Goal: Task Accomplishment & Management: Use online tool/utility

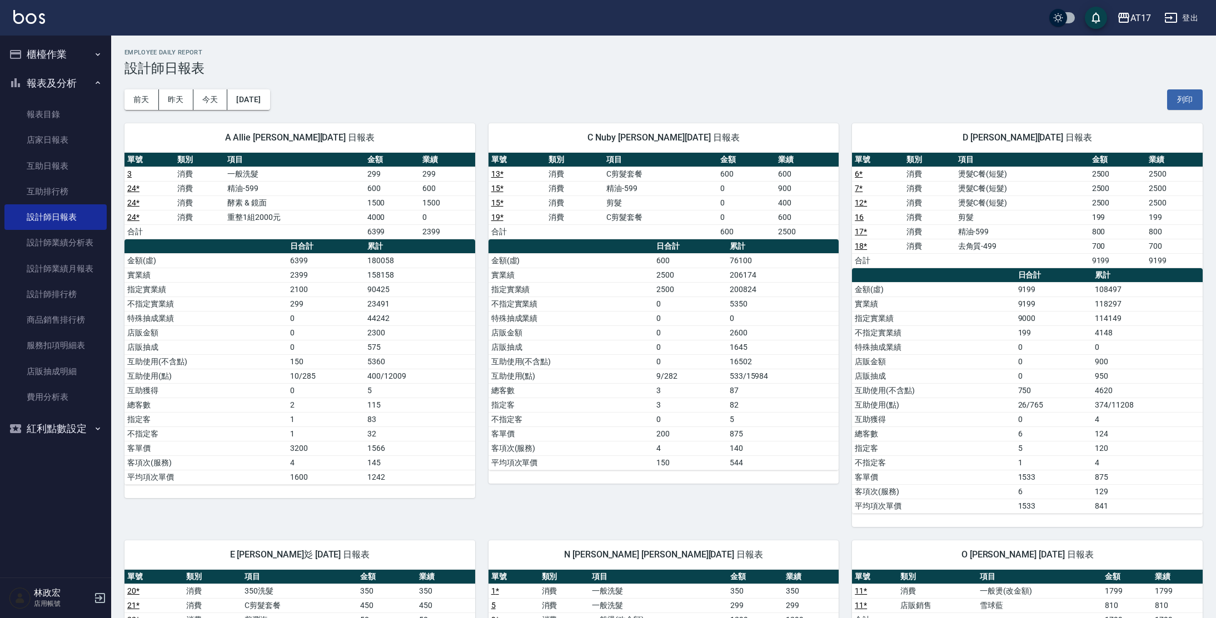
scroll to position [661, 0]
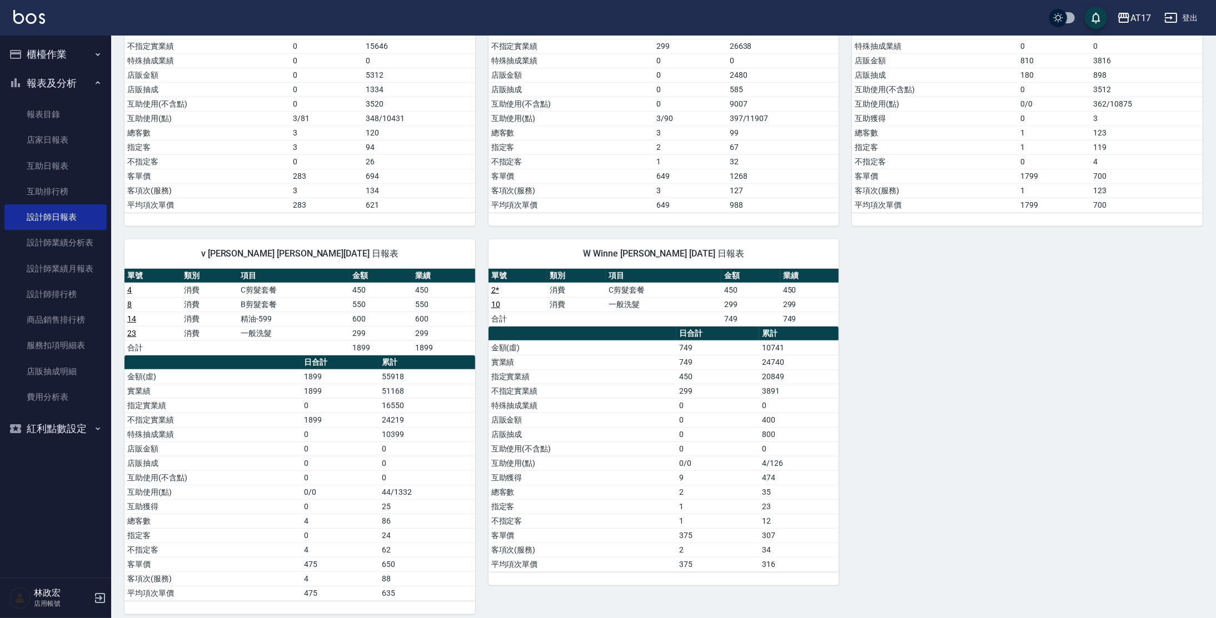
click at [50, 54] on button "櫃檯作業" at bounding box center [55, 54] width 102 height 29
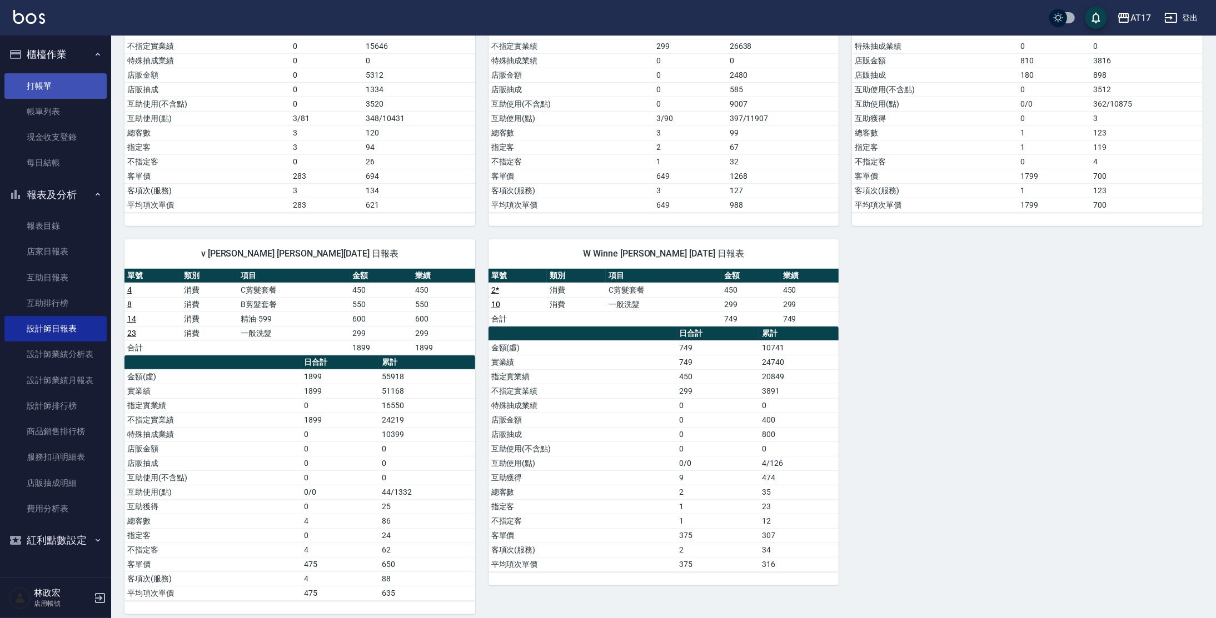
click at [21, 77] on link "打帳單" at bounding box center [55, 86] width 102 height 26
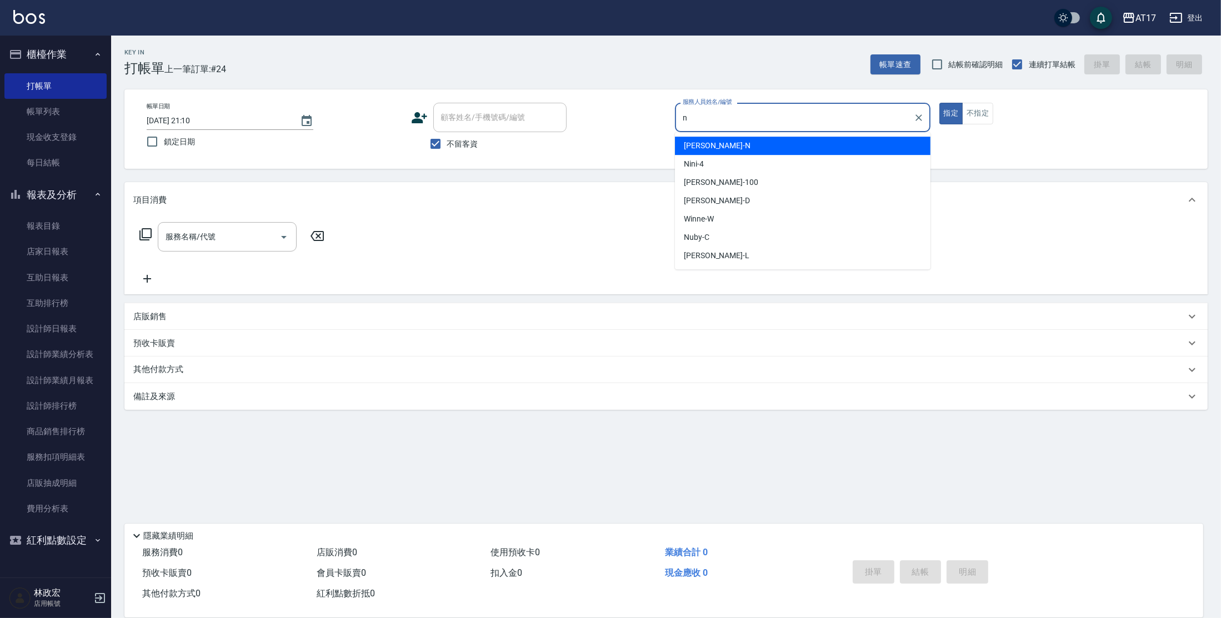
type input "[PERSON_NAME]-N"
type button "true"
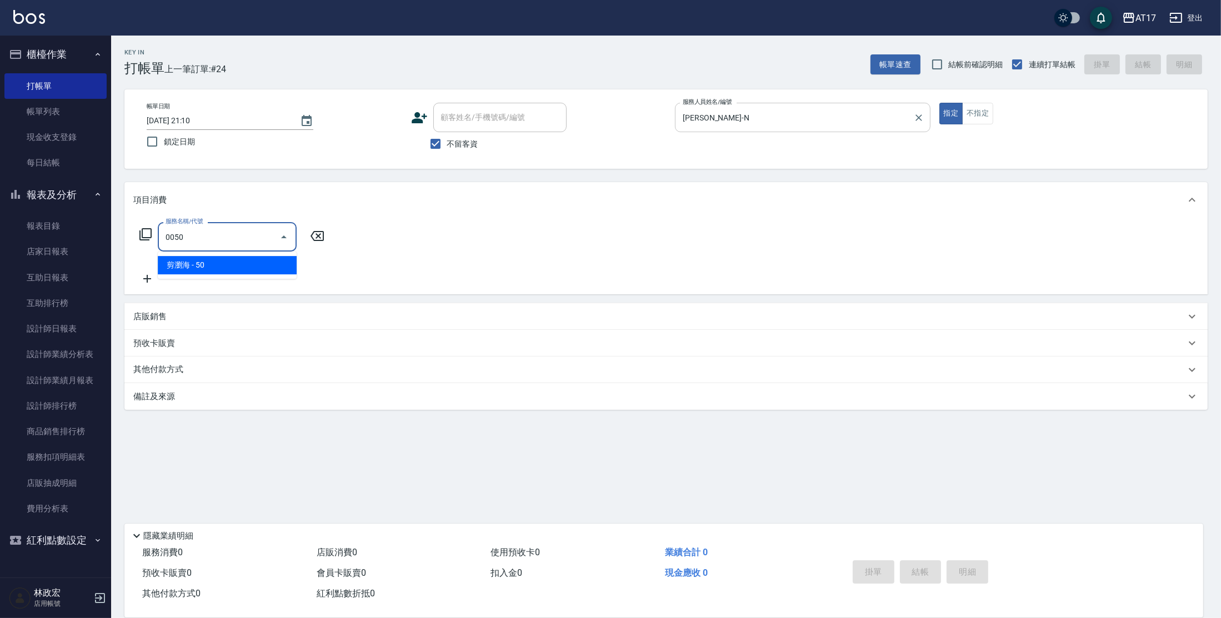
type input "剪瀏海(0050)"
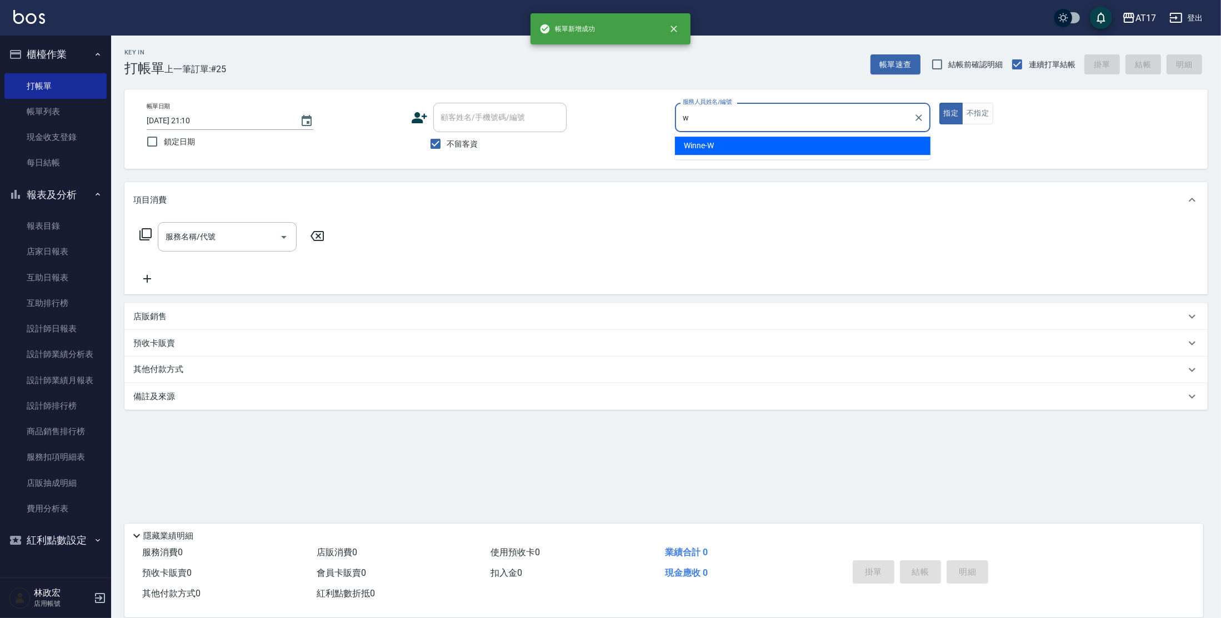
type input "Winne-W"
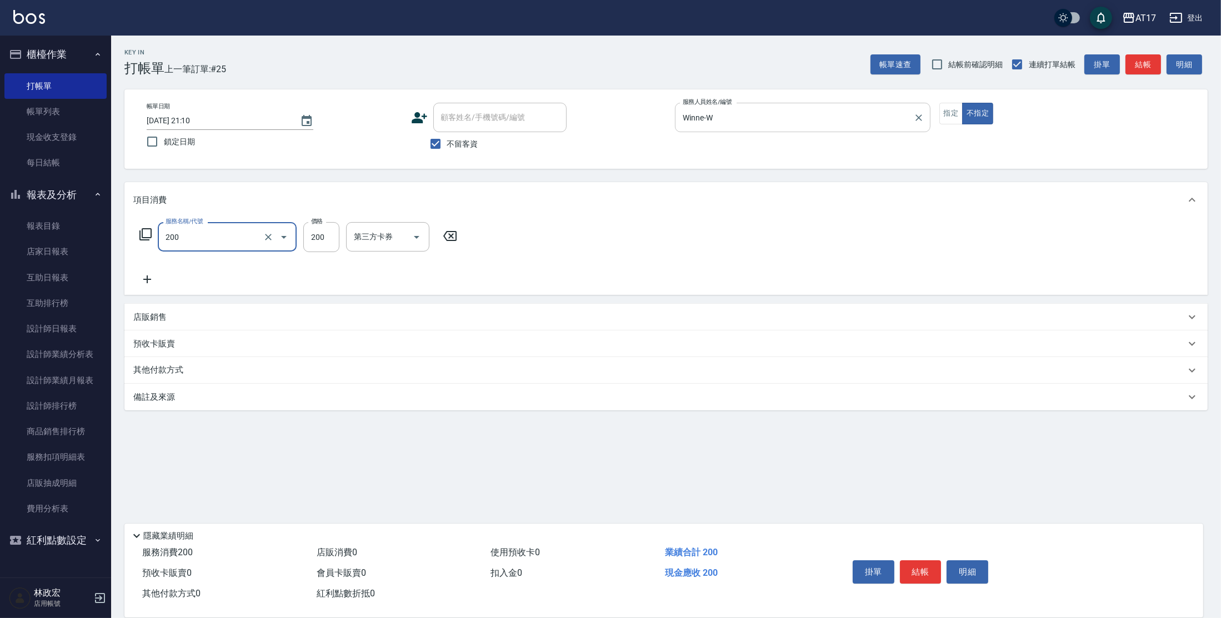
type input "剪髮(200)"
type input "199"
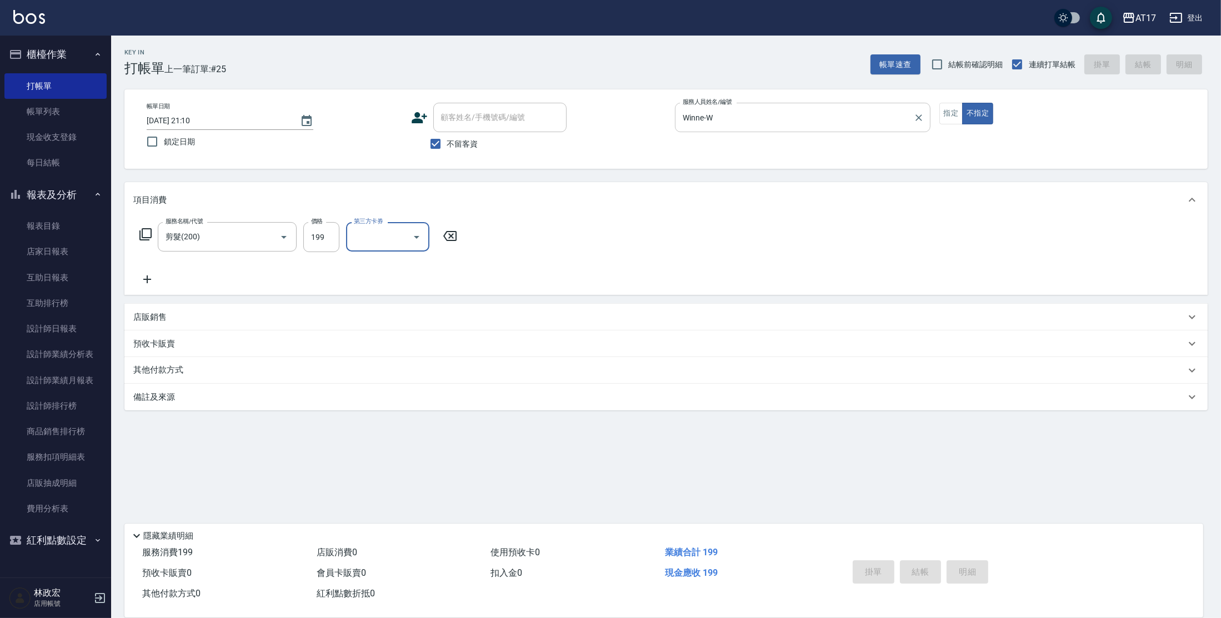
type input "[DATE] 21:11"
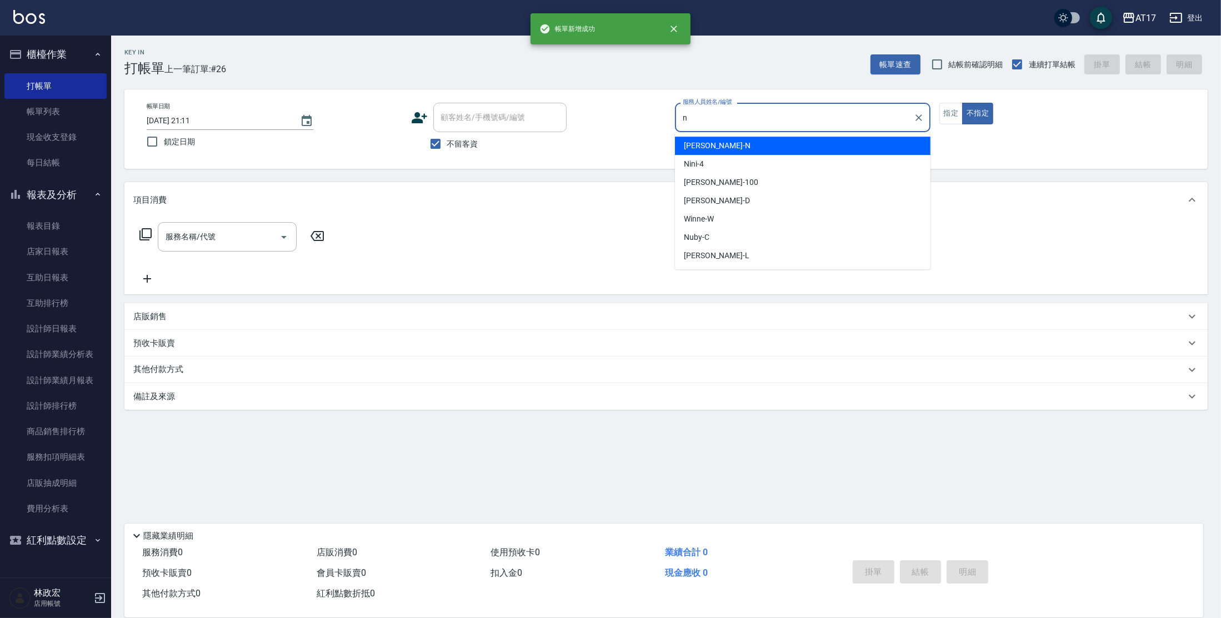
type input "[PERSON_NAME]-N"
type button "false"
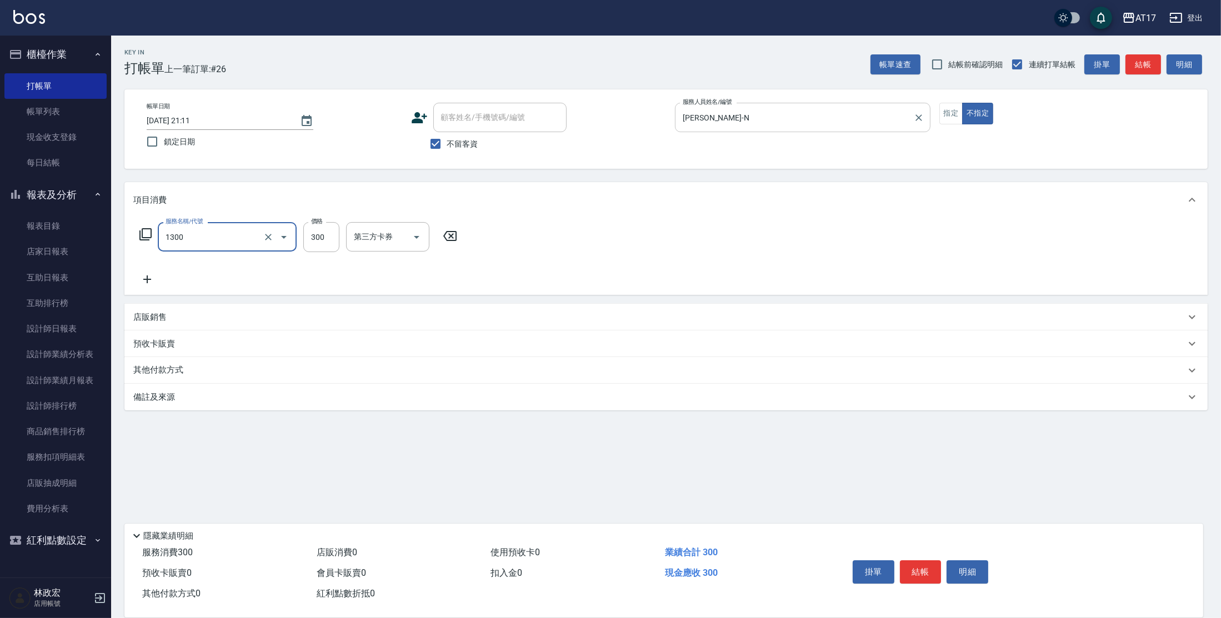
type input "一般洗髮(1300)"
type input "299"
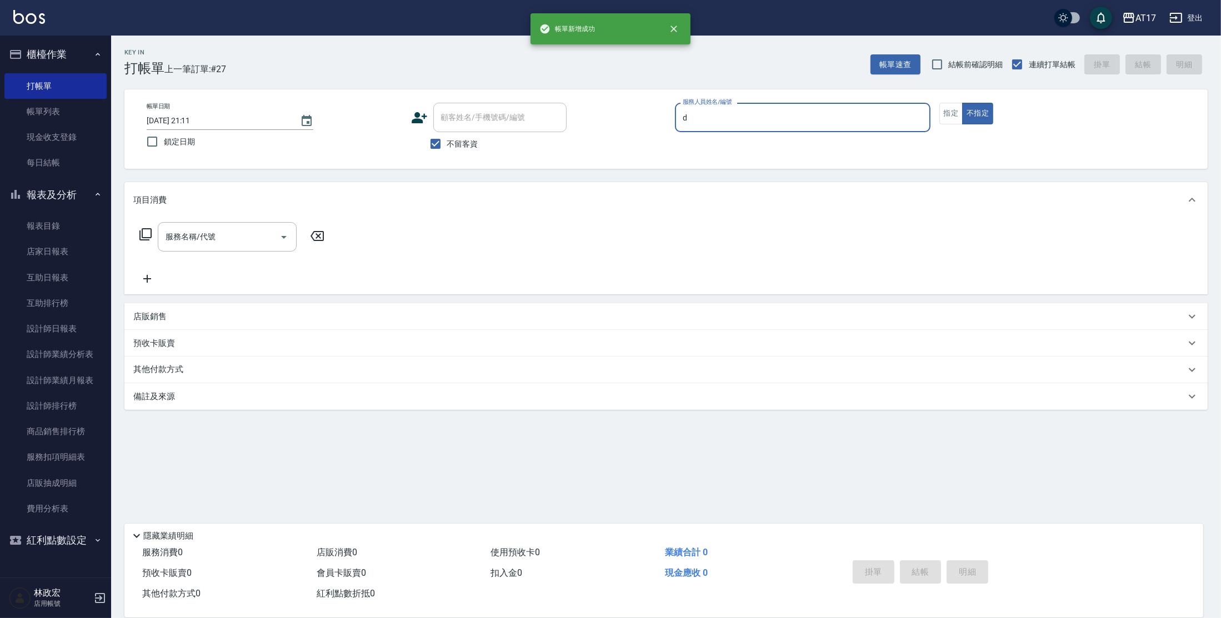
type input "[PERSON_NAME]-D"
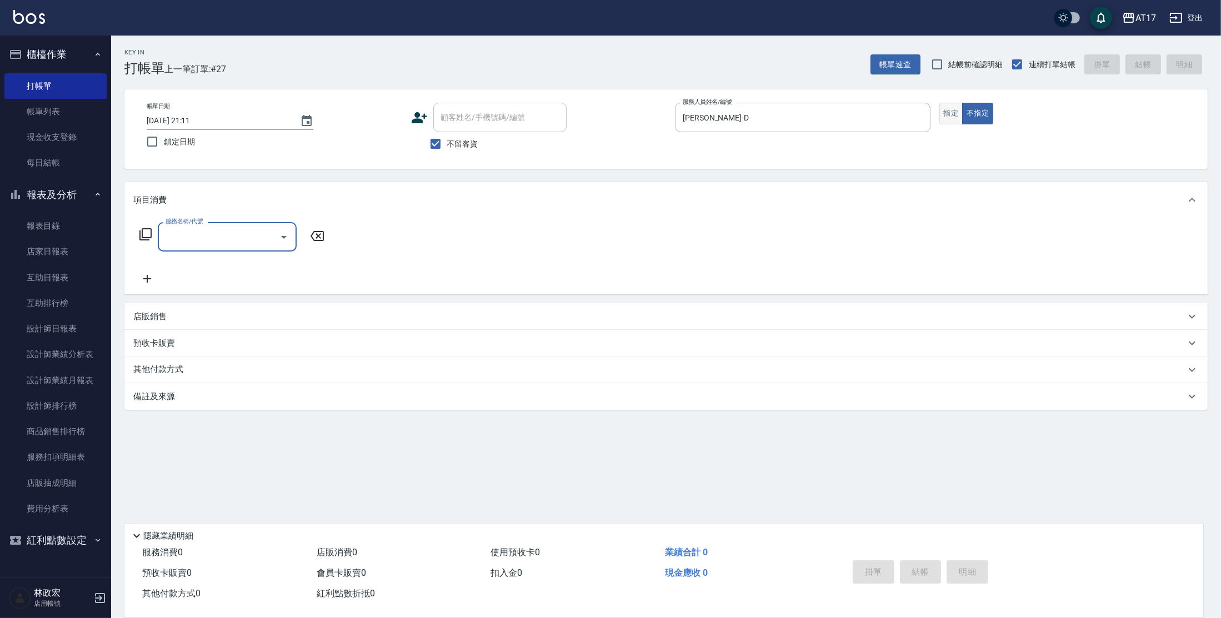
click at [962, 114] on button "指定" at bounding box center [952, 114] width 24 height 22
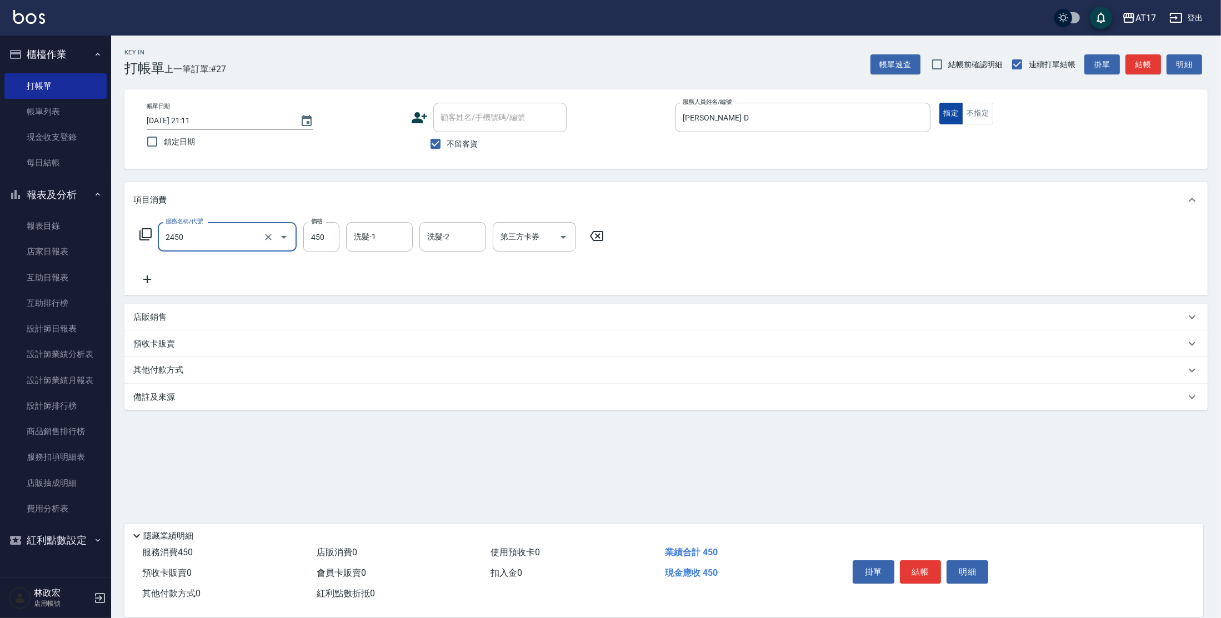
type input "C剪髮套餐(2450)"
type input "[PERSON_NAME]-25"
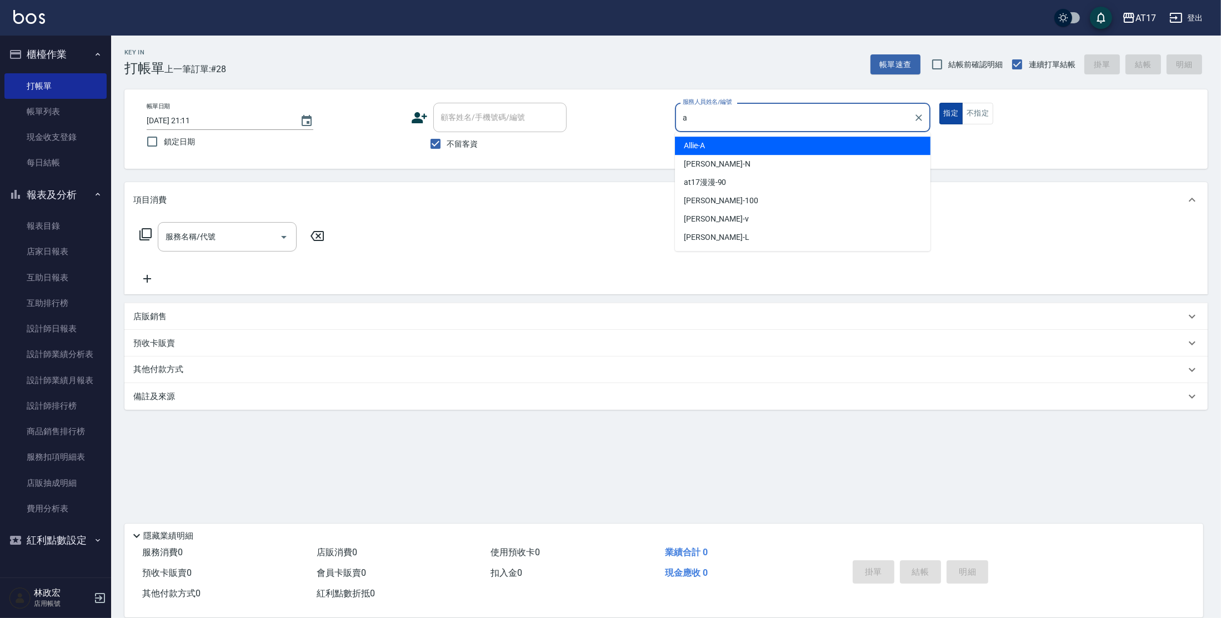
type input "Allie-A"
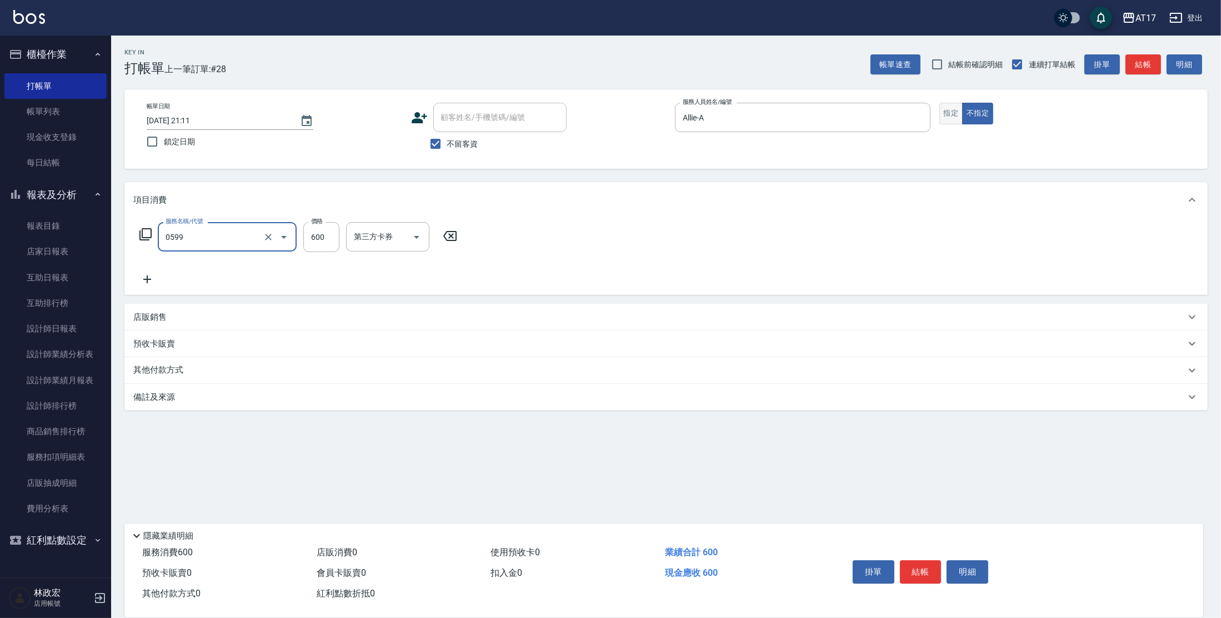
type input "精油-599(0599)"
type input "1000"
type input "欣麗-77"
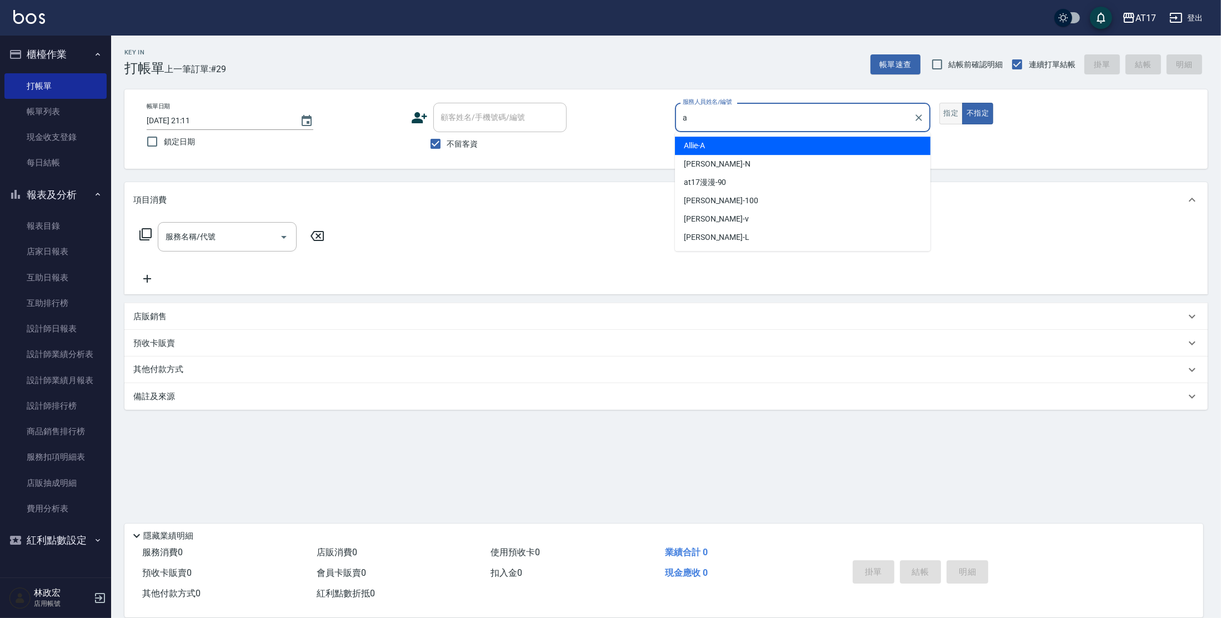
type input "Allie-A"
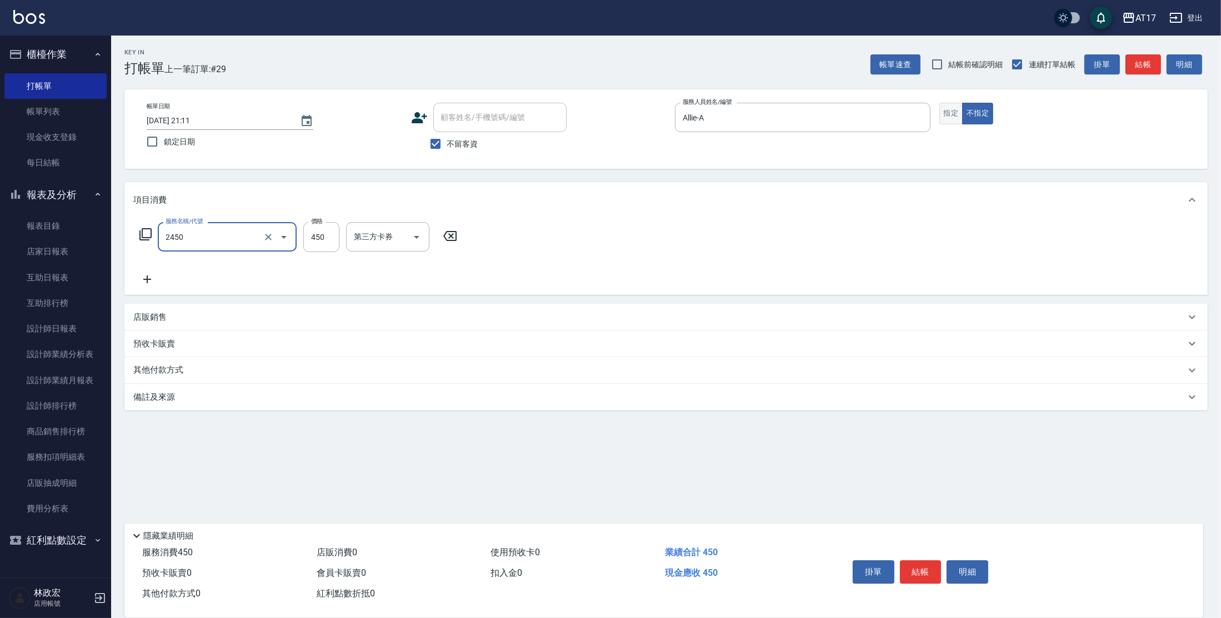
type input "C剪髮套餐(2450)"
type input "欣麗-77"
click at [945, 119] on button "指定" at bounding box center [952, 114] width 24 height 22
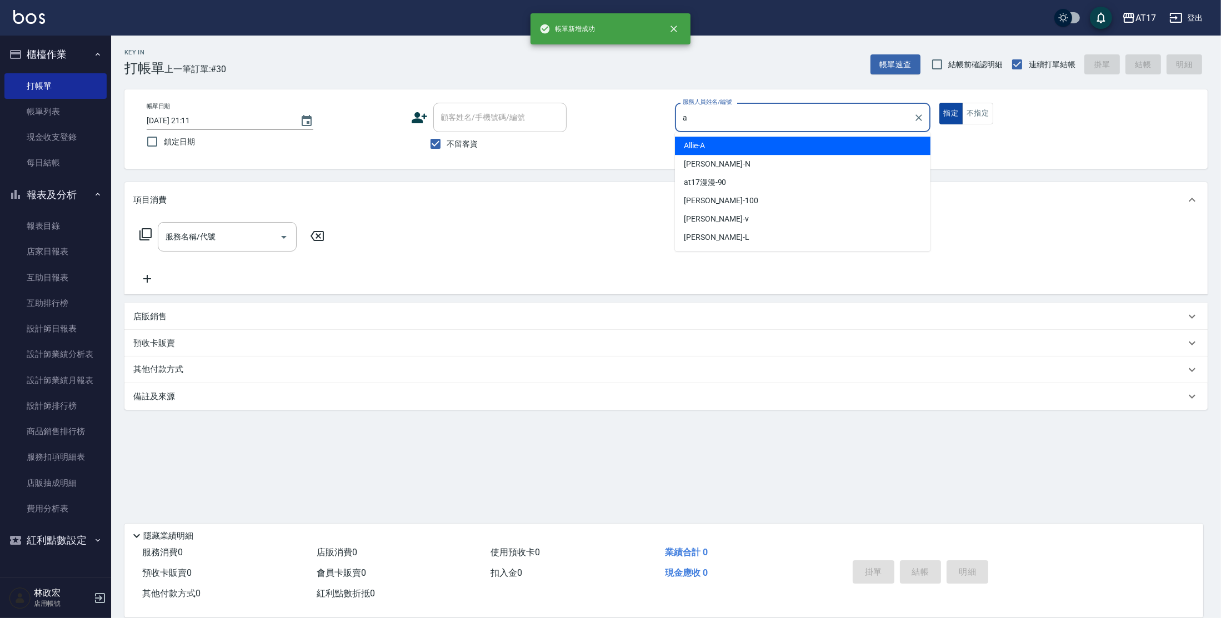
type input "Allie-A"
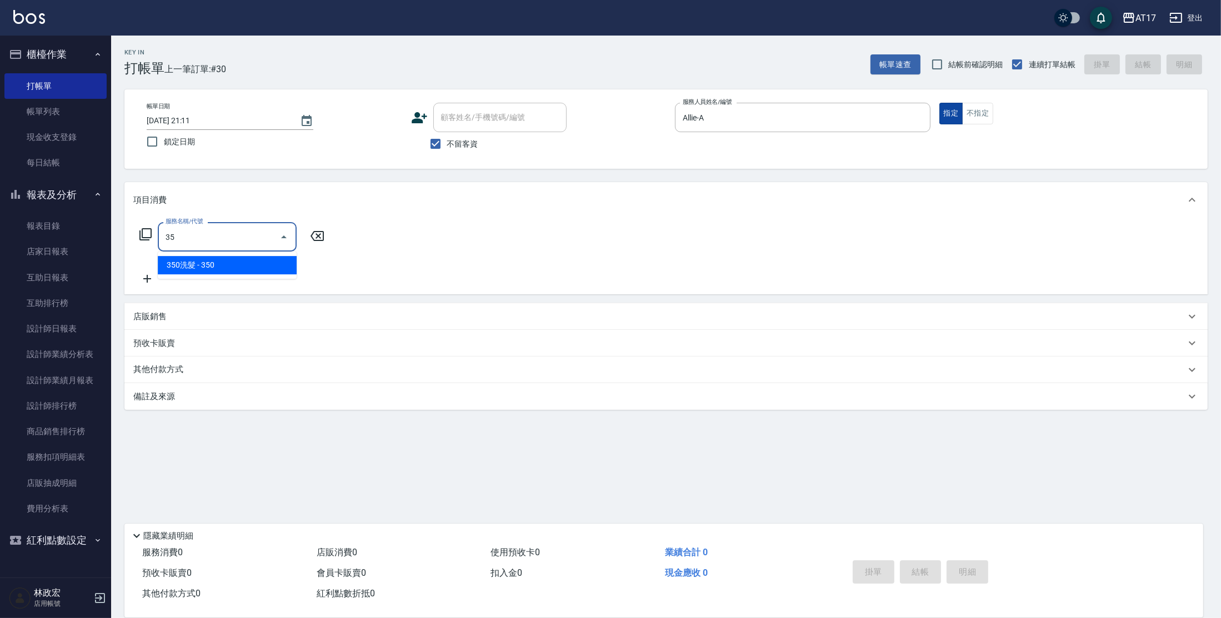
type input "3"
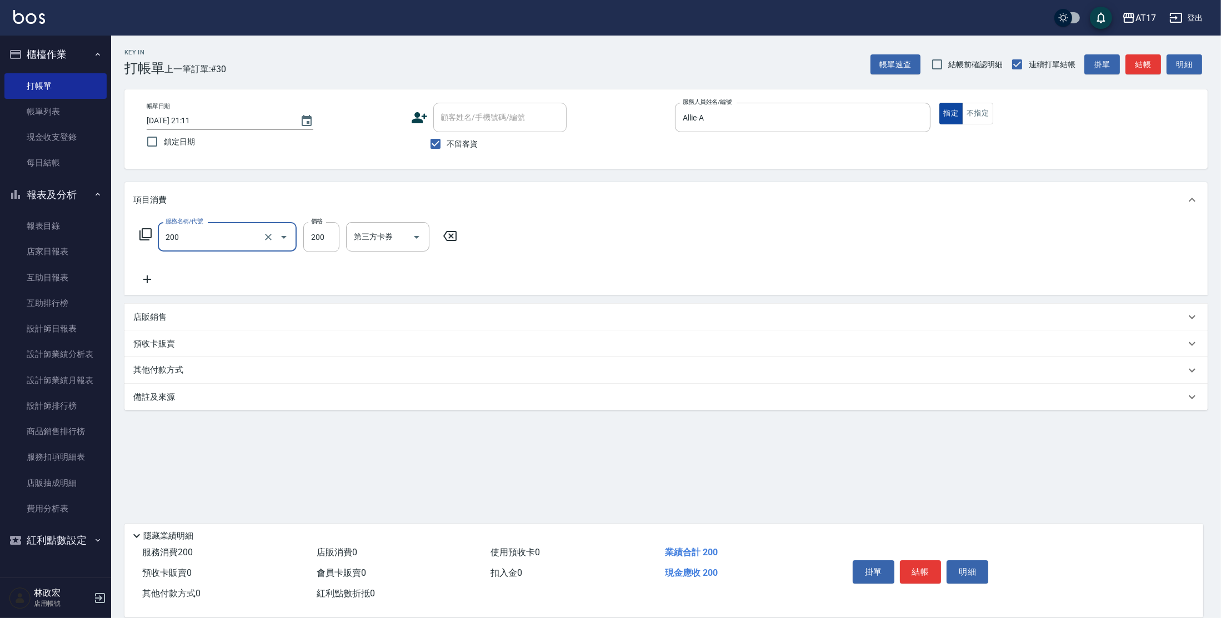
type input "剪髮(200)"
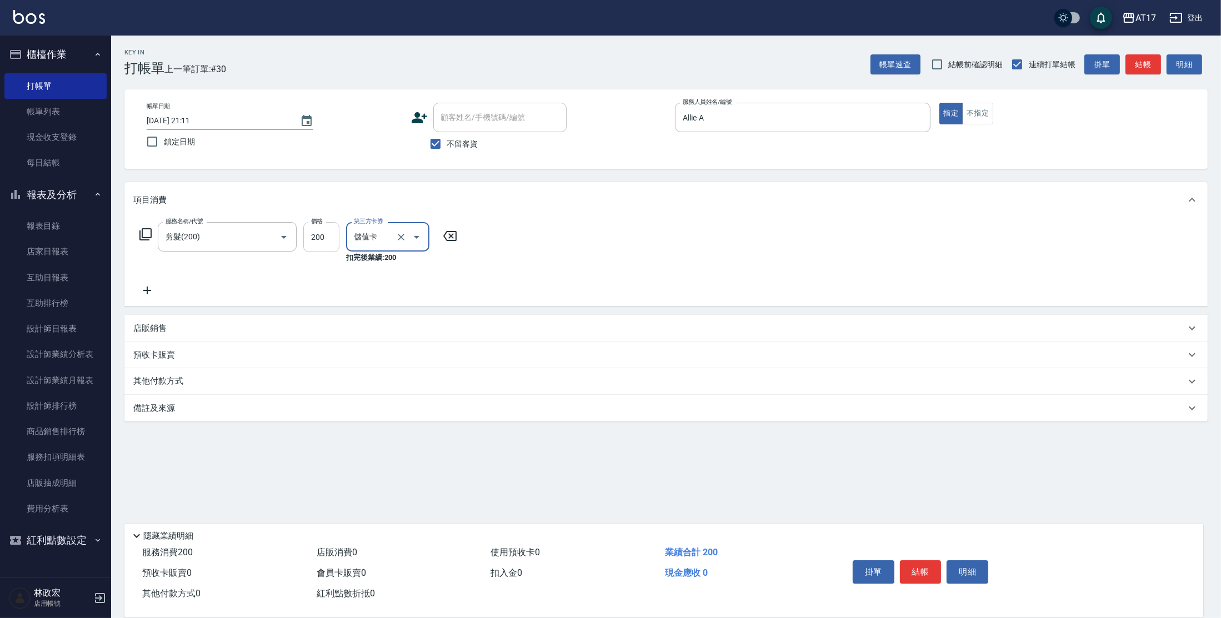
type input "儲值卡"
click at [322, 238] on input "200" at bounding box center [321, 237] width 36 height 30
drag, startPoint x: 329, startPoint y: 234, endPoint x: 314, endPoint y: 196, distance: 41.5
click at [328, 234] on input "3000" at bounding box center [321, 237] width 36 height 30
type input "300"
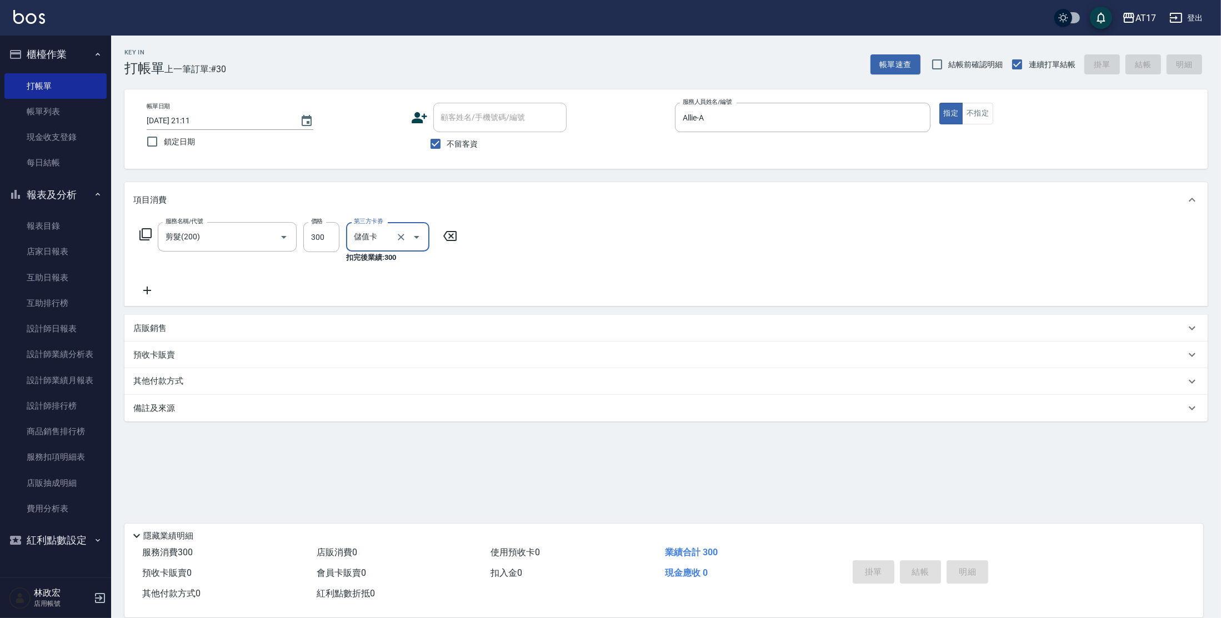
type input "[DATE] 21:12"
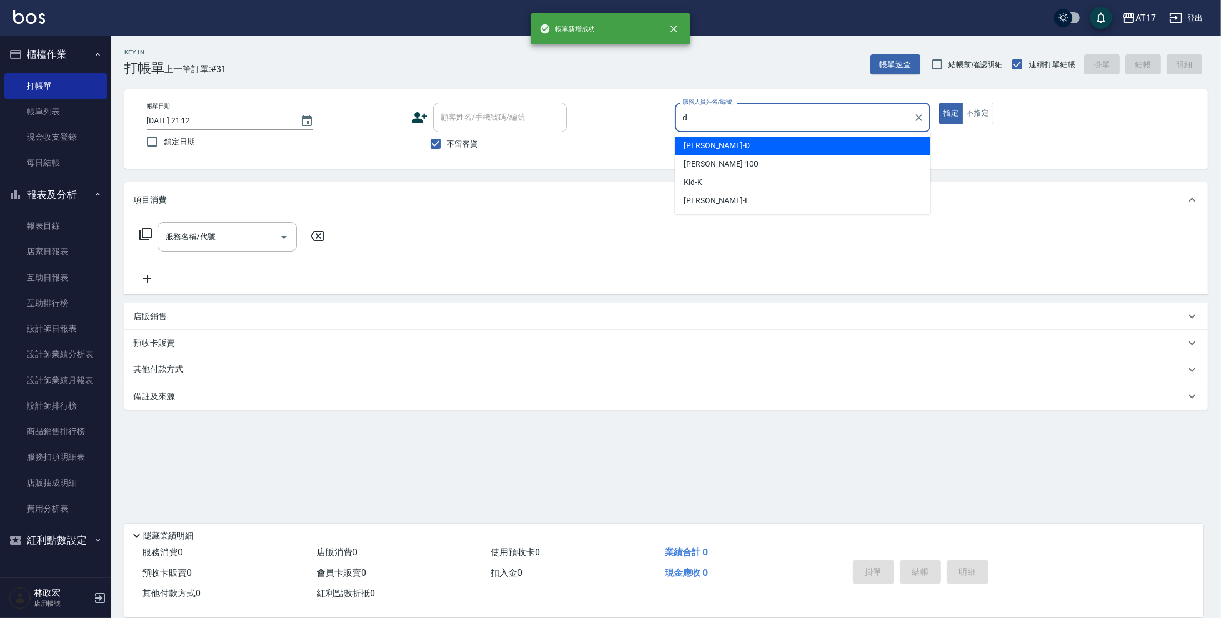
type input "[PERSON_NAME]-D"
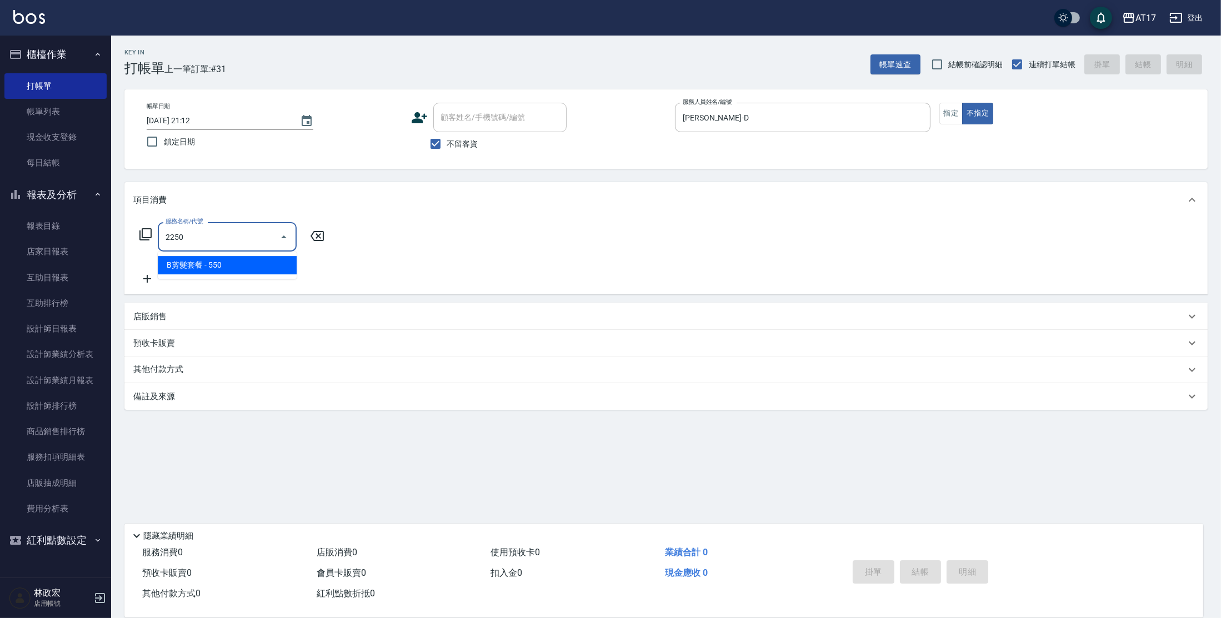
type input "B剪髮套餐(2250)"
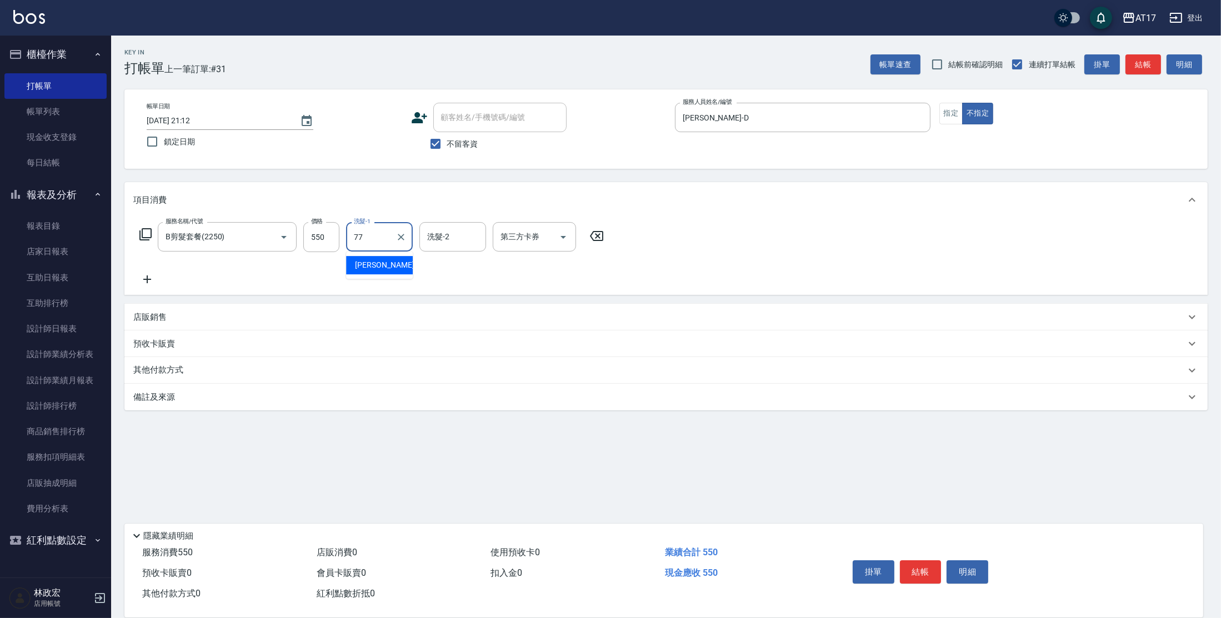
type input "欣麗-77"
click at [402, 239] on icon "Clear" at bounding box center [401, 237] width 11 height 11
type input "[PERSON_NAME]-27"
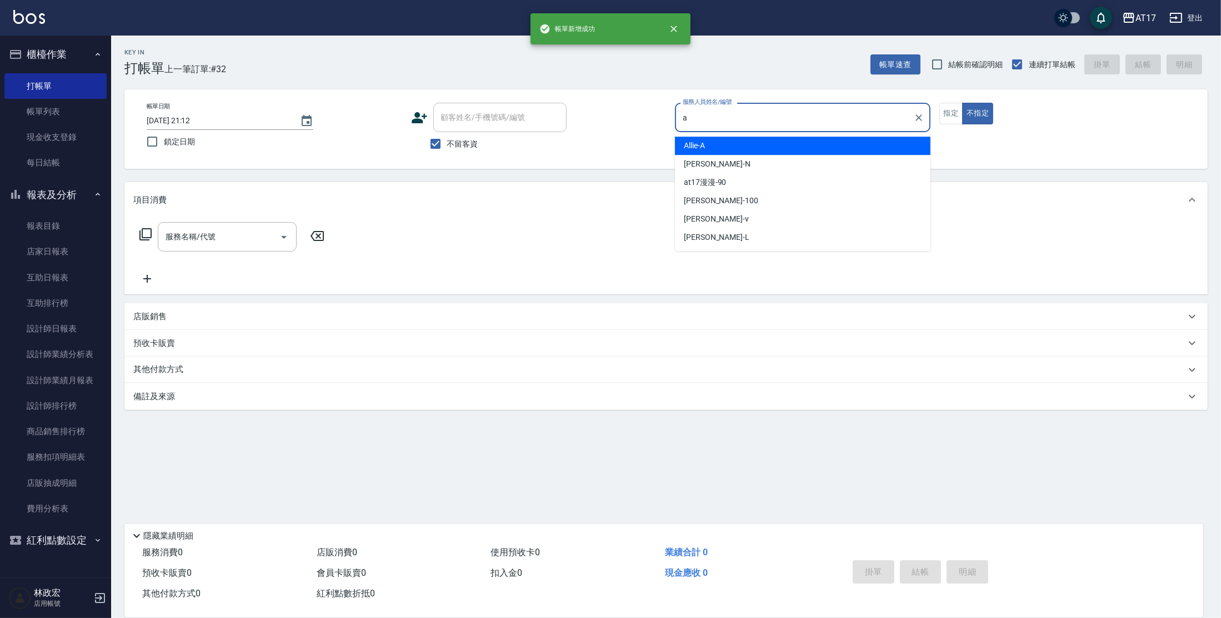
type input "Allie-A"
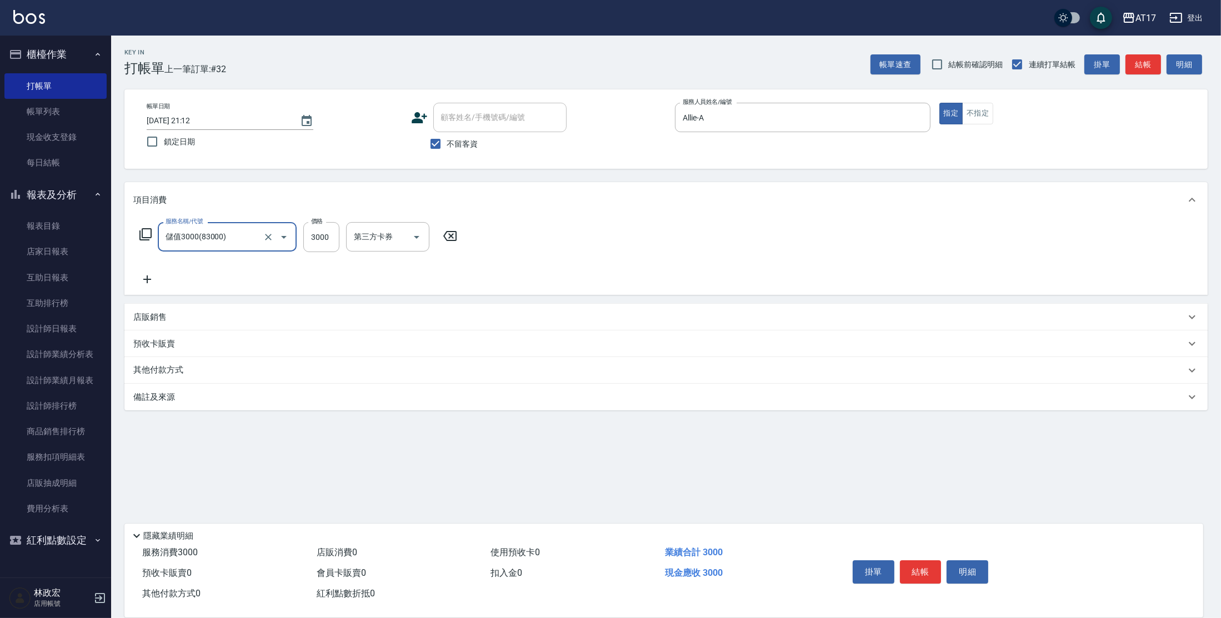
type input "儲值3000(83000)"
type input "1000"
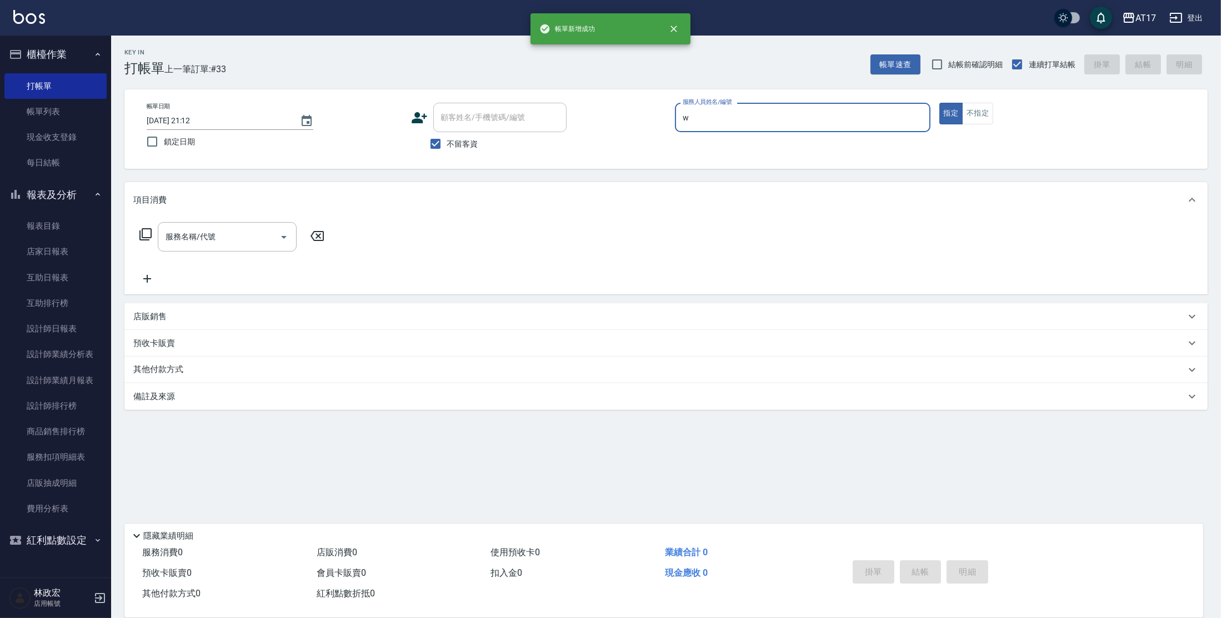
type input "Winne-W"
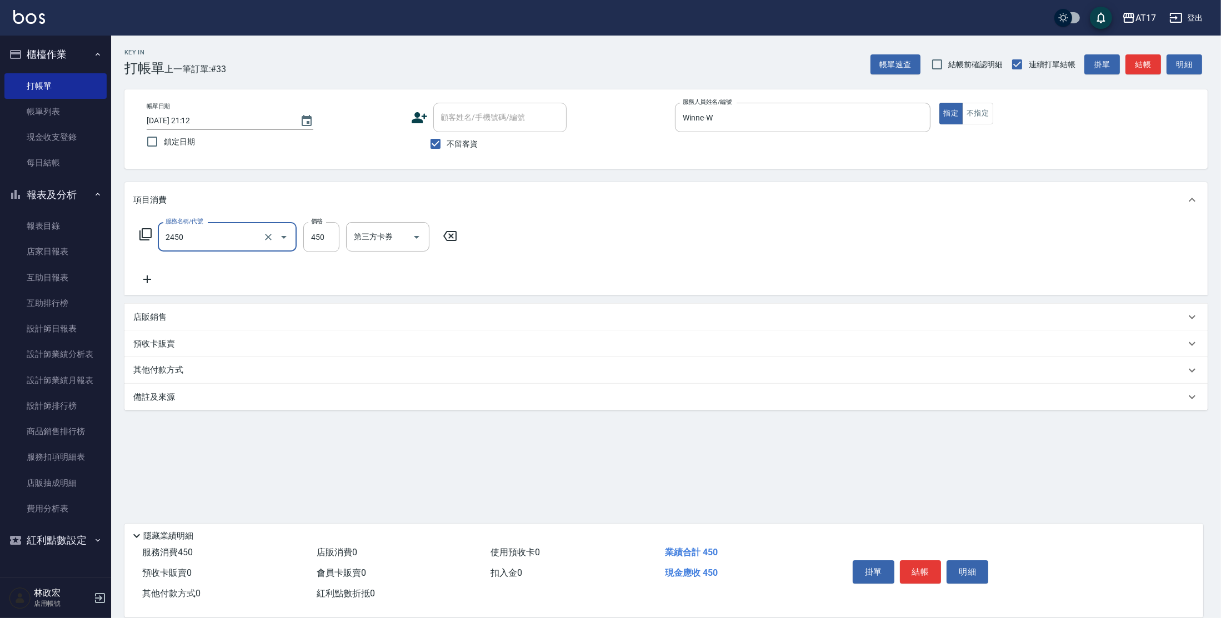
type input "C剪髮套餐(2450)"
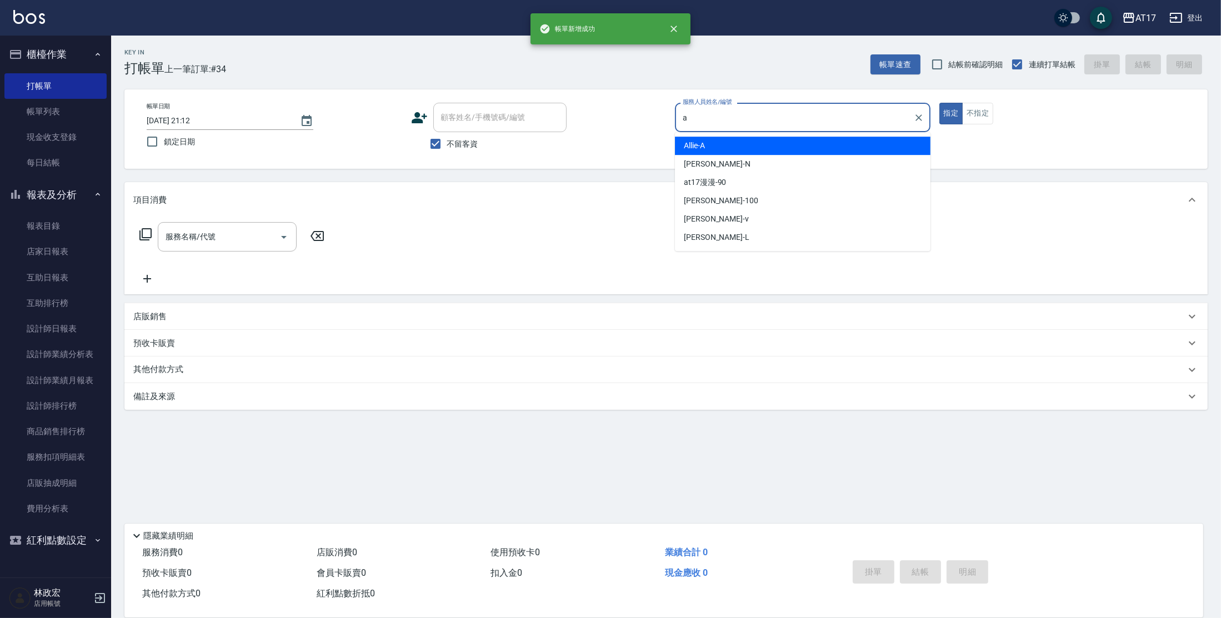
type input "Allie-A"
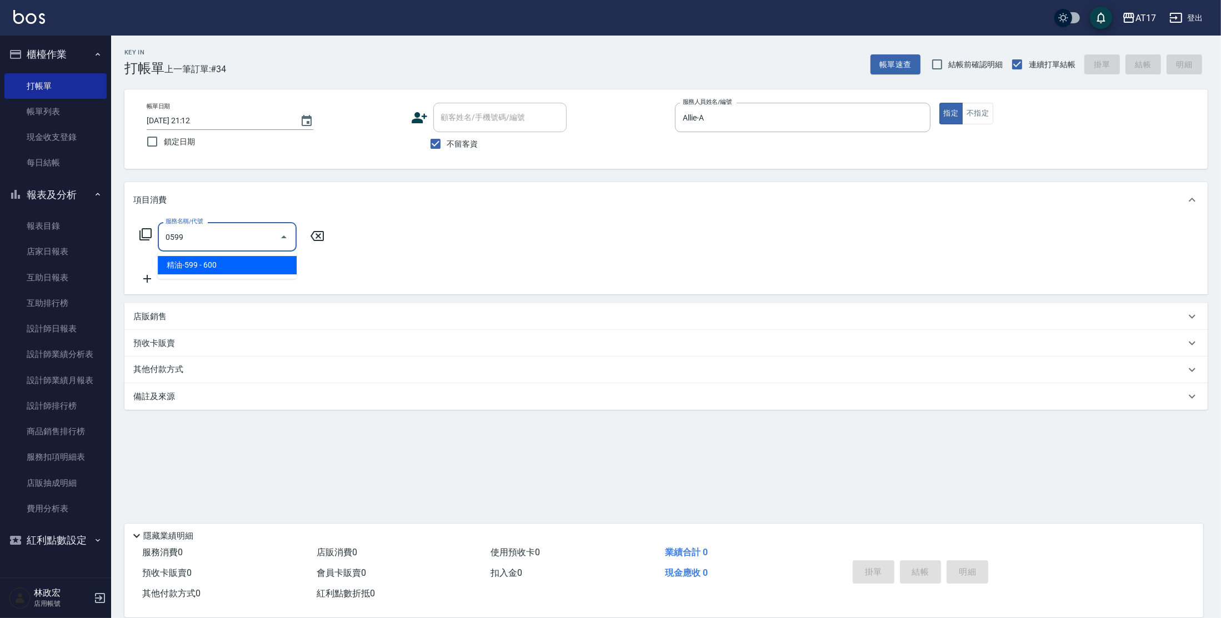
type input "精油-599(0599)"
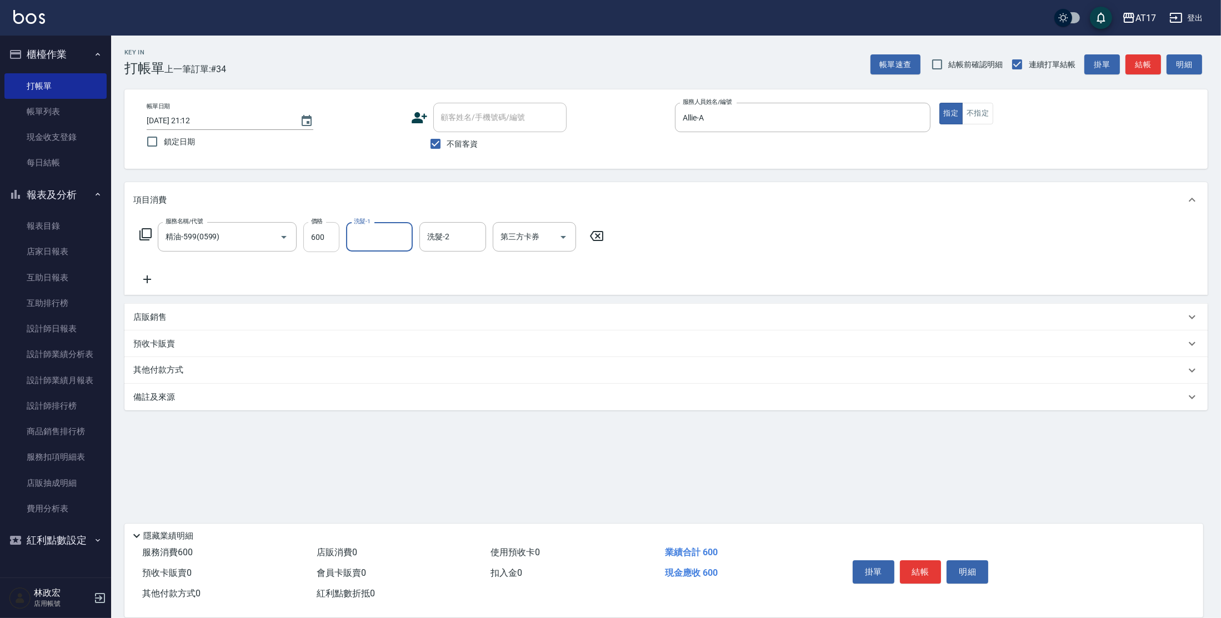
click at [328, 232] on input "600" at bounding box center [321, 237] width 36 height 30
type input "900"
type input "[PERSON_NAME]-25"
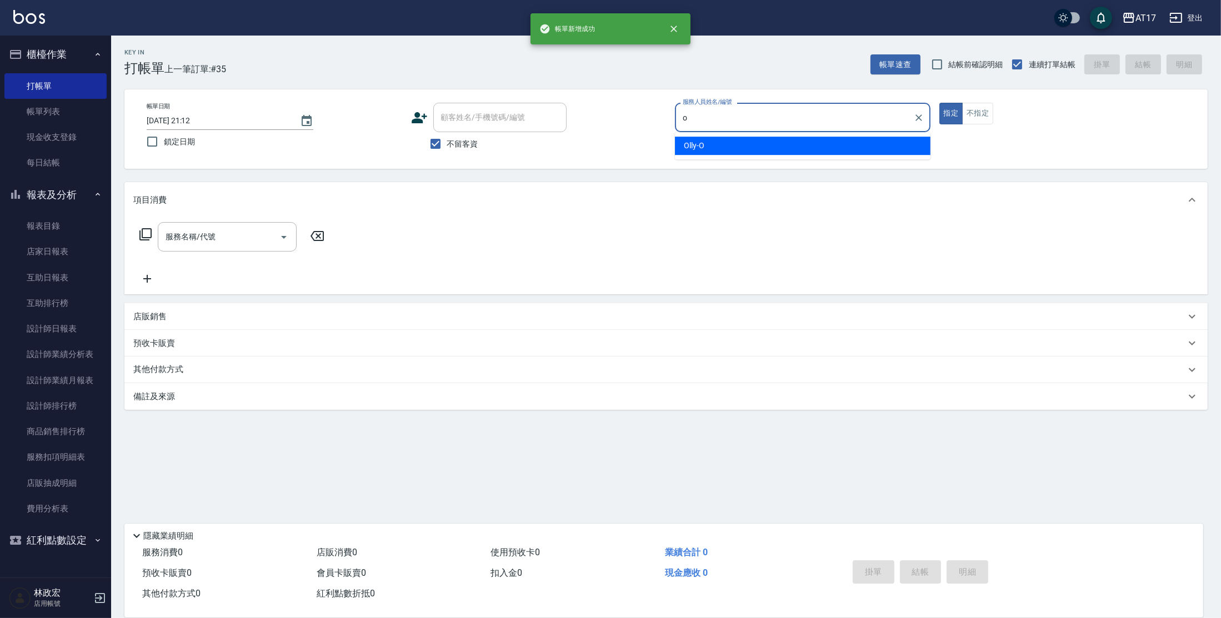
type input "Olly-O"
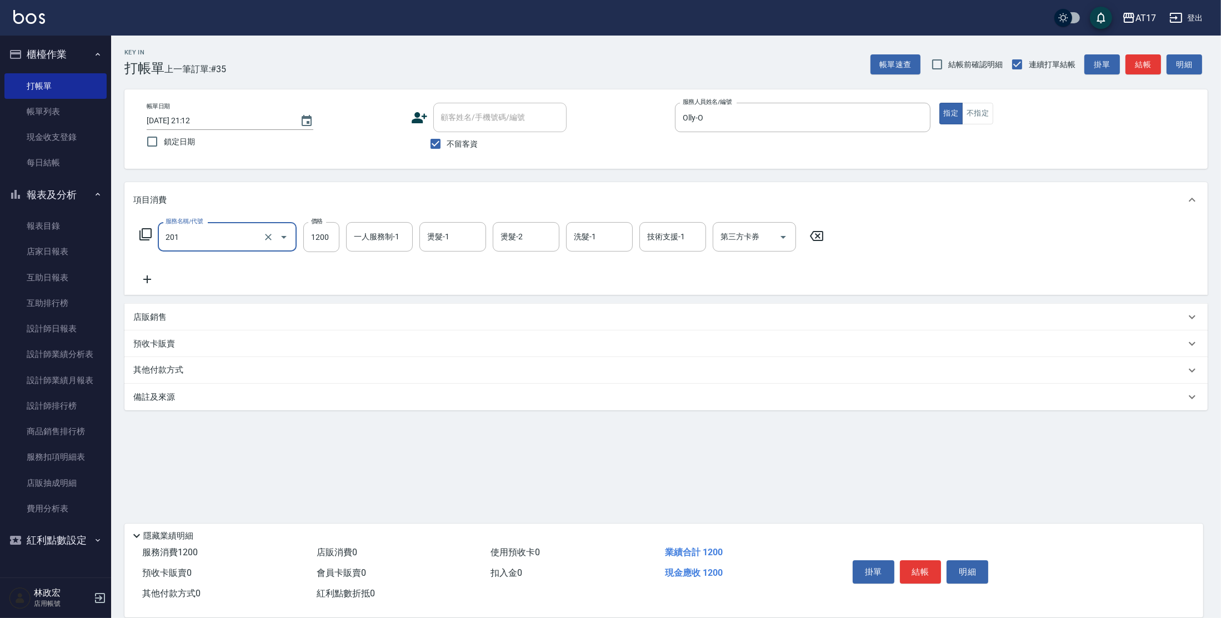
type input "一般燙(改金額)(201)"
type input "1000"
type input "Olly-O"
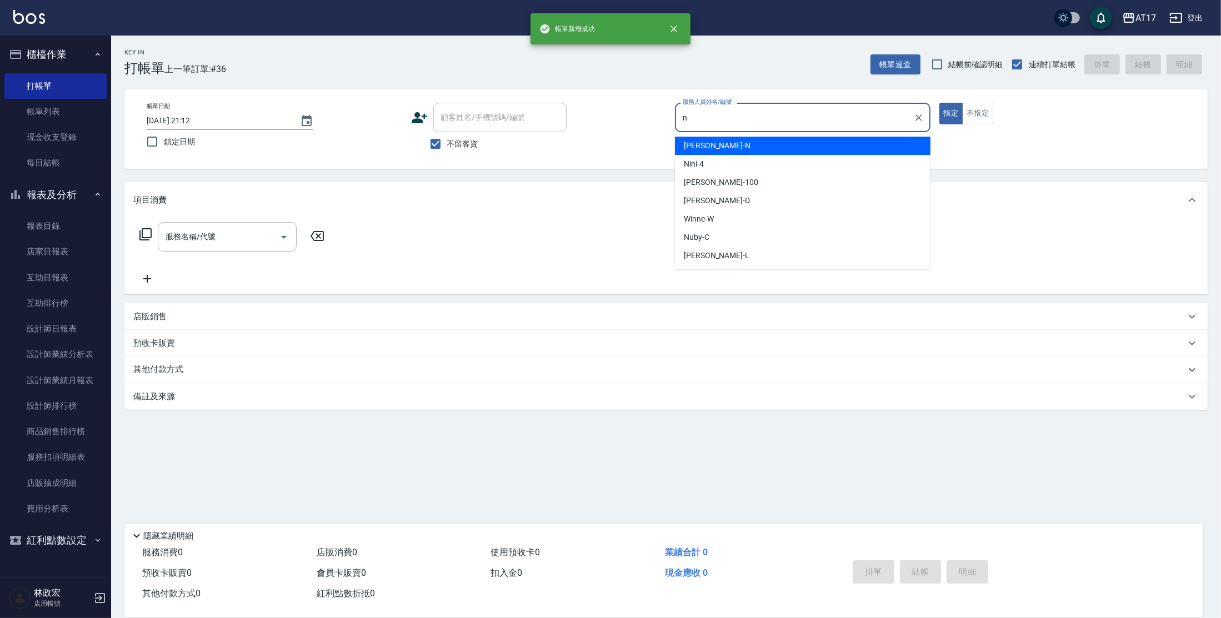
type input "[PERSON_NAME]-N"
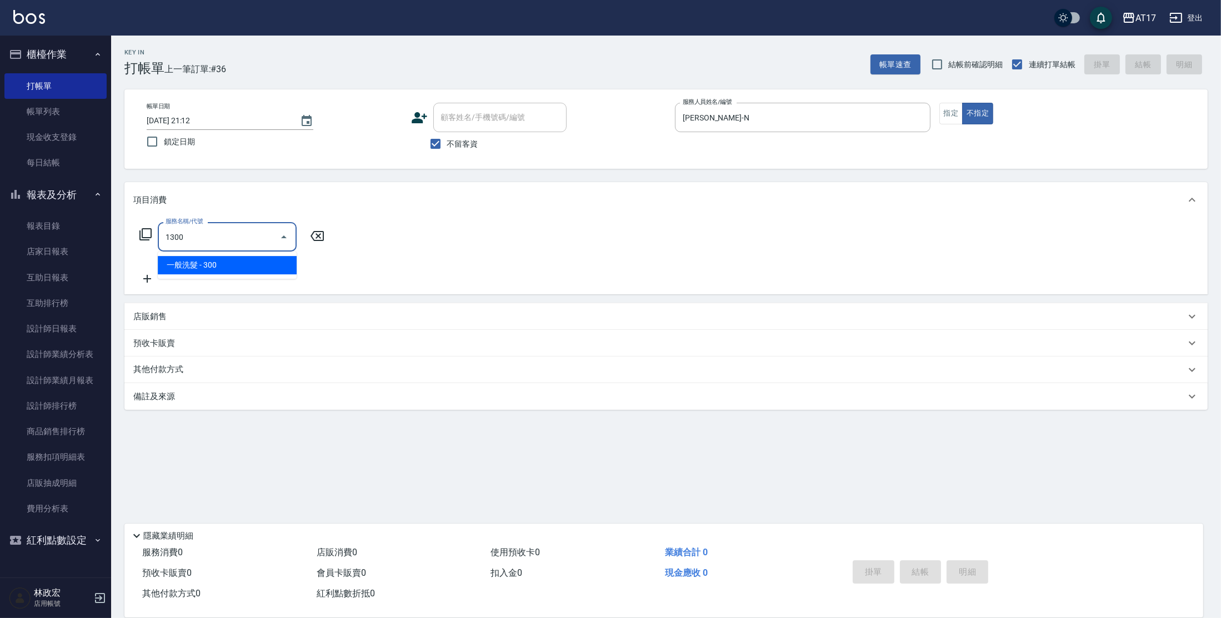
type input "一般洗髮(1300)"
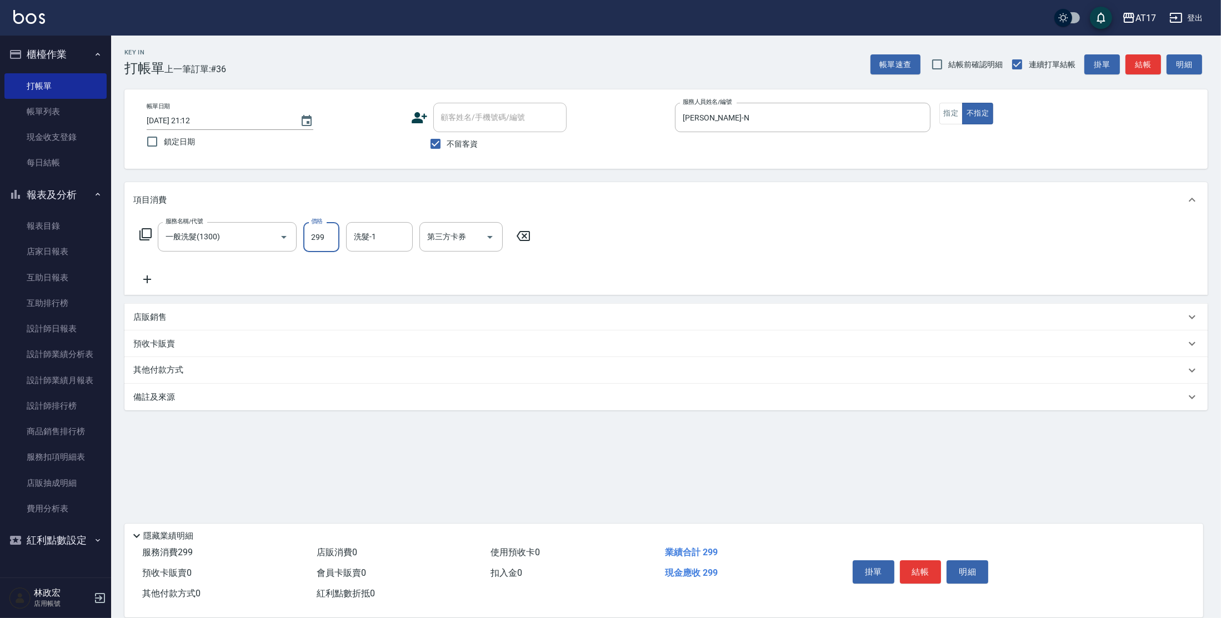
type input "299"
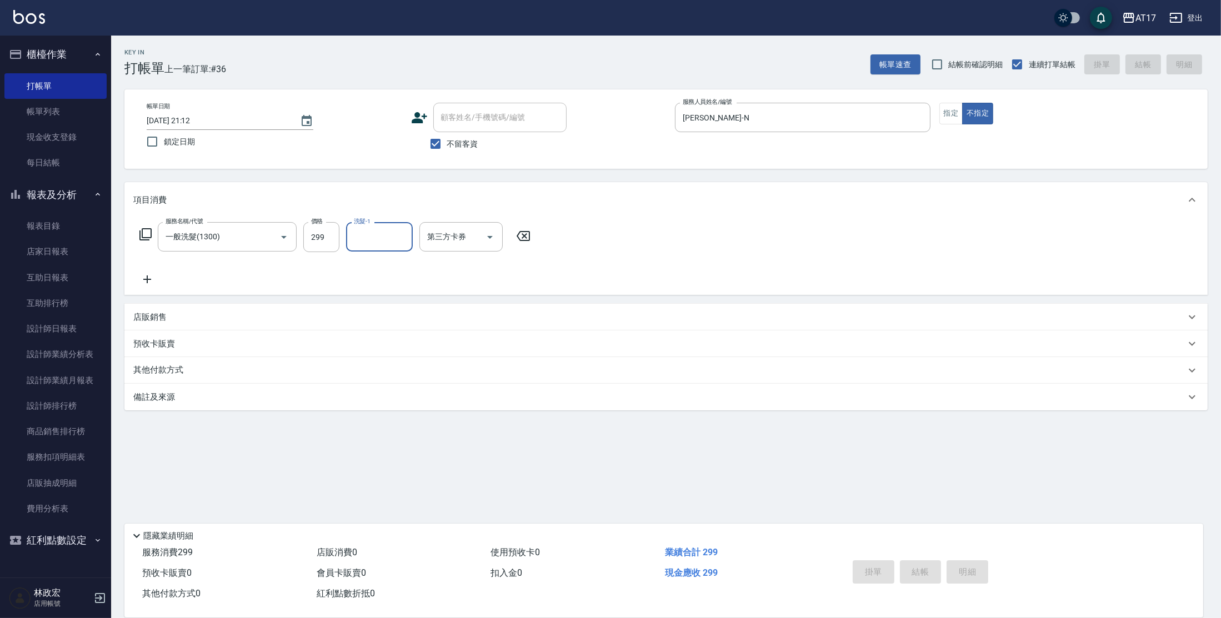
type input "[DATE] 21:13"
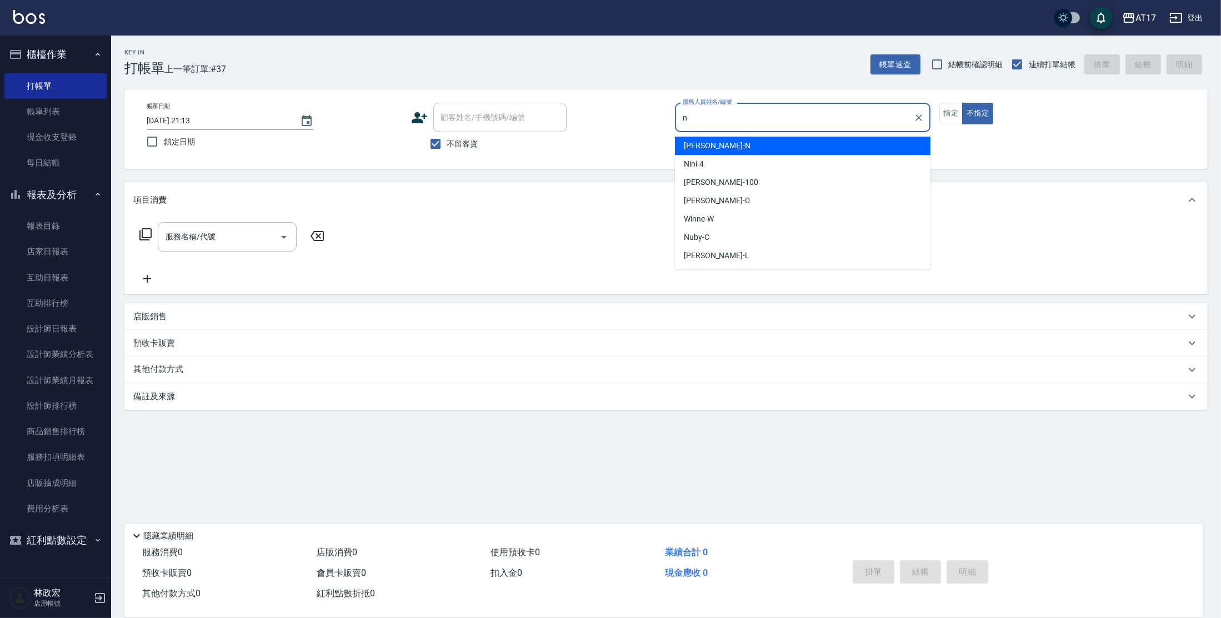
type input "[PERSON_NAME]-N"
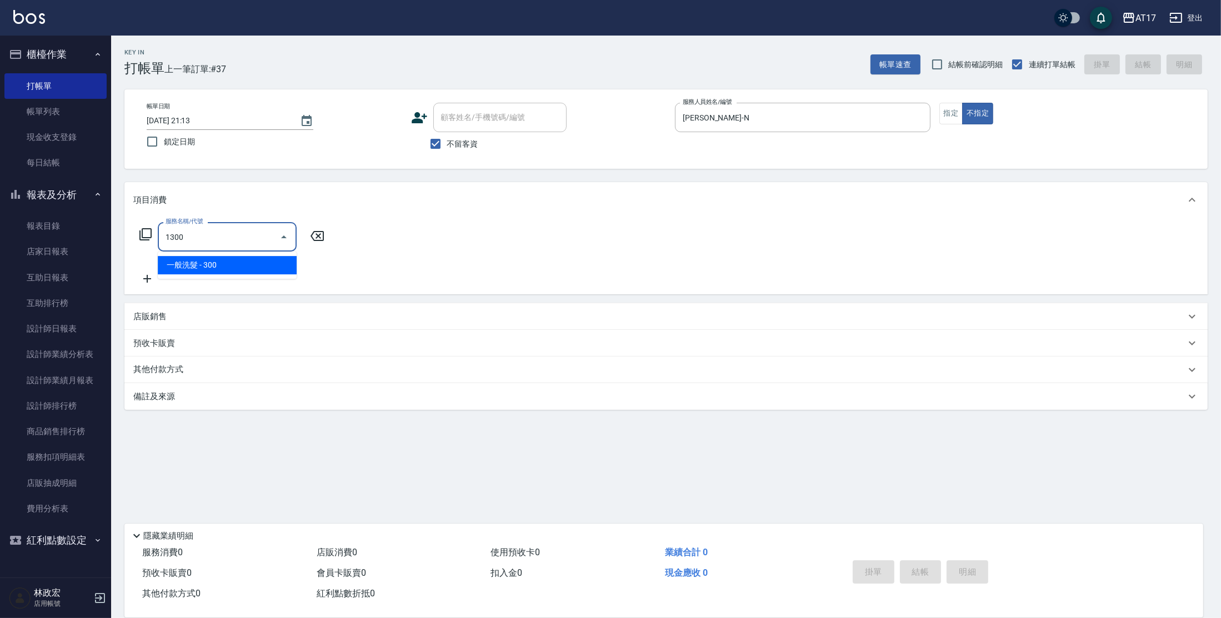
type input "一般洗髮(1300)"
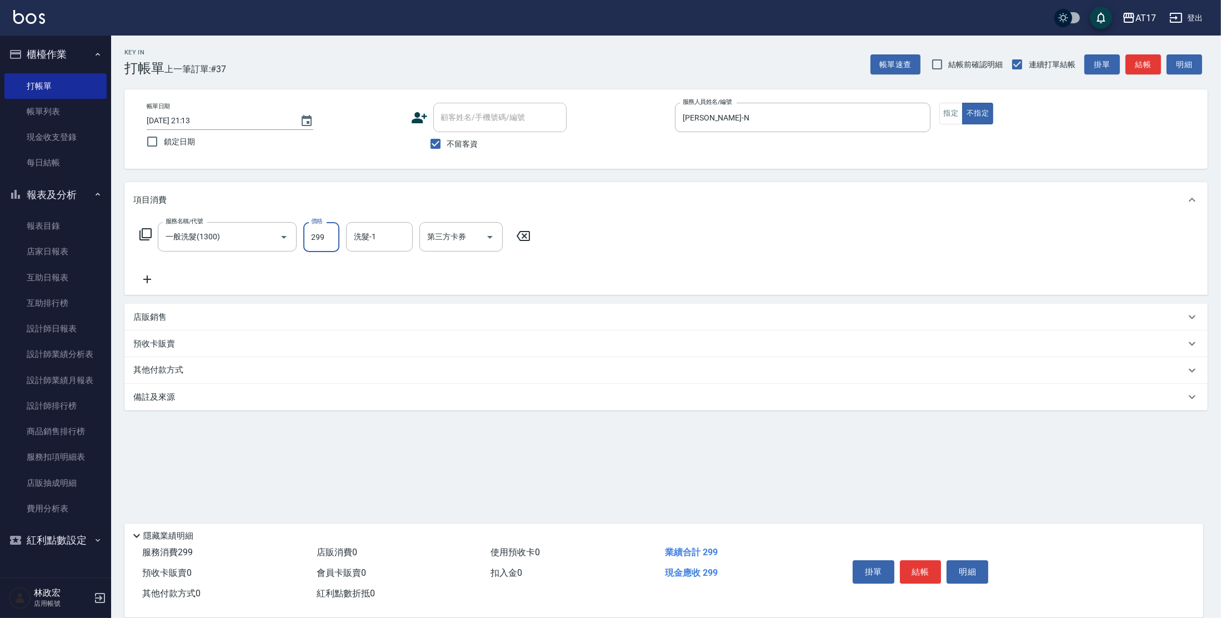
type input "299"
type input "欣麗-77"
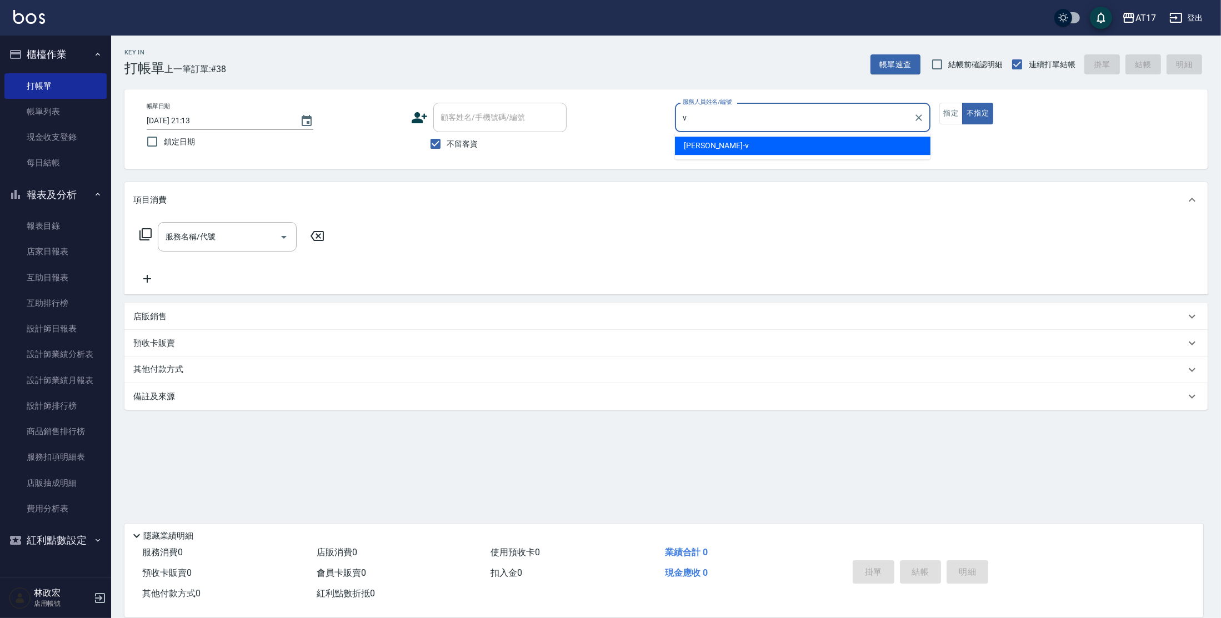
type input "[PERSON_NAME]-v"
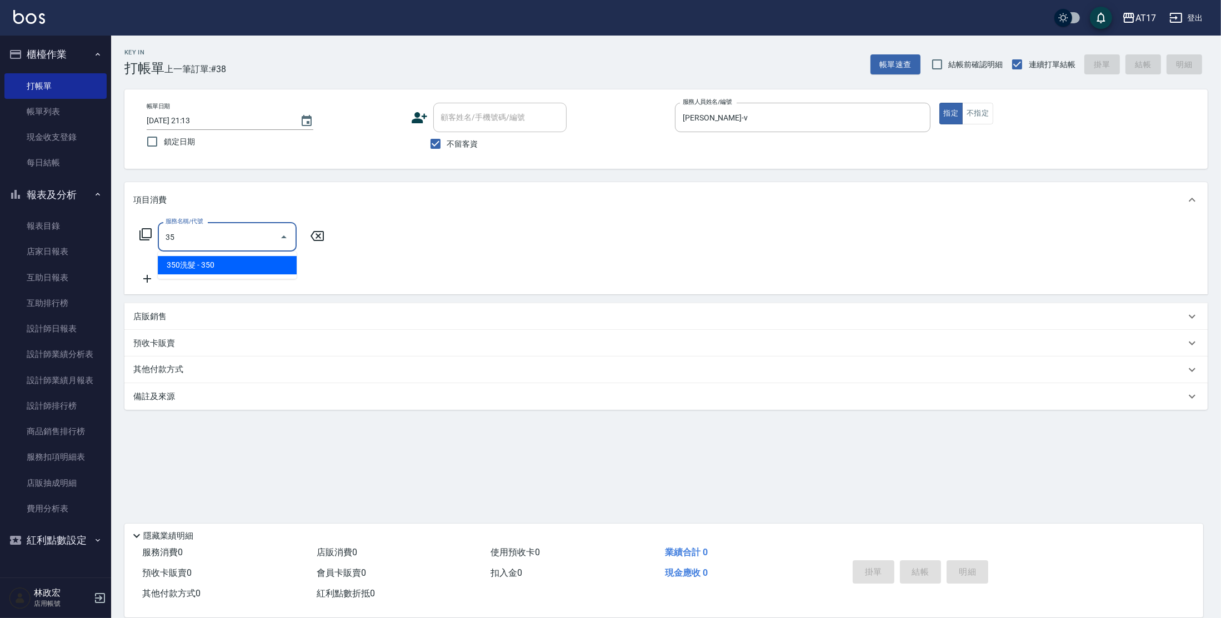
type input "3"
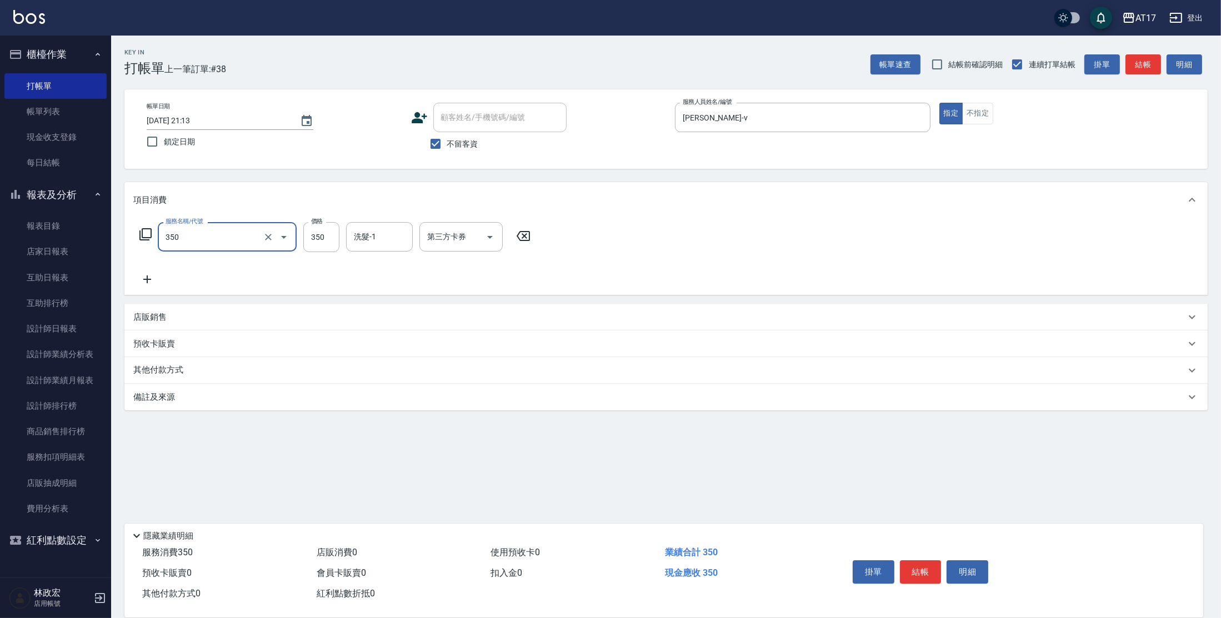
type input "350洗髮(350)"
type input "300"
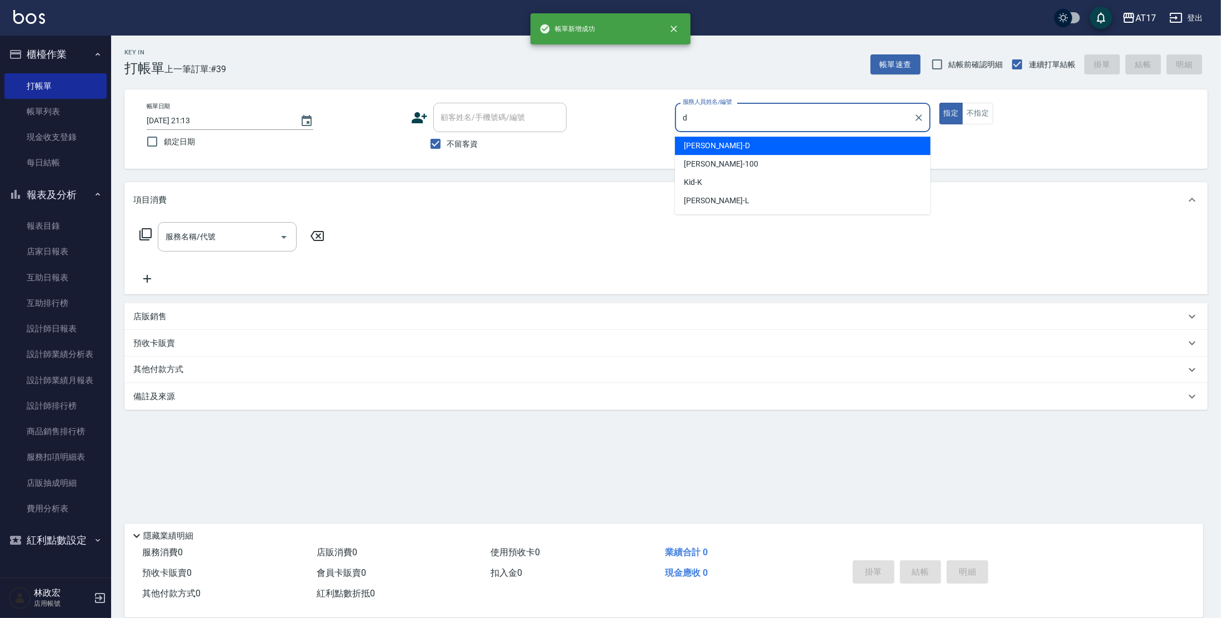
type input "[PERSON_NAME]-D"
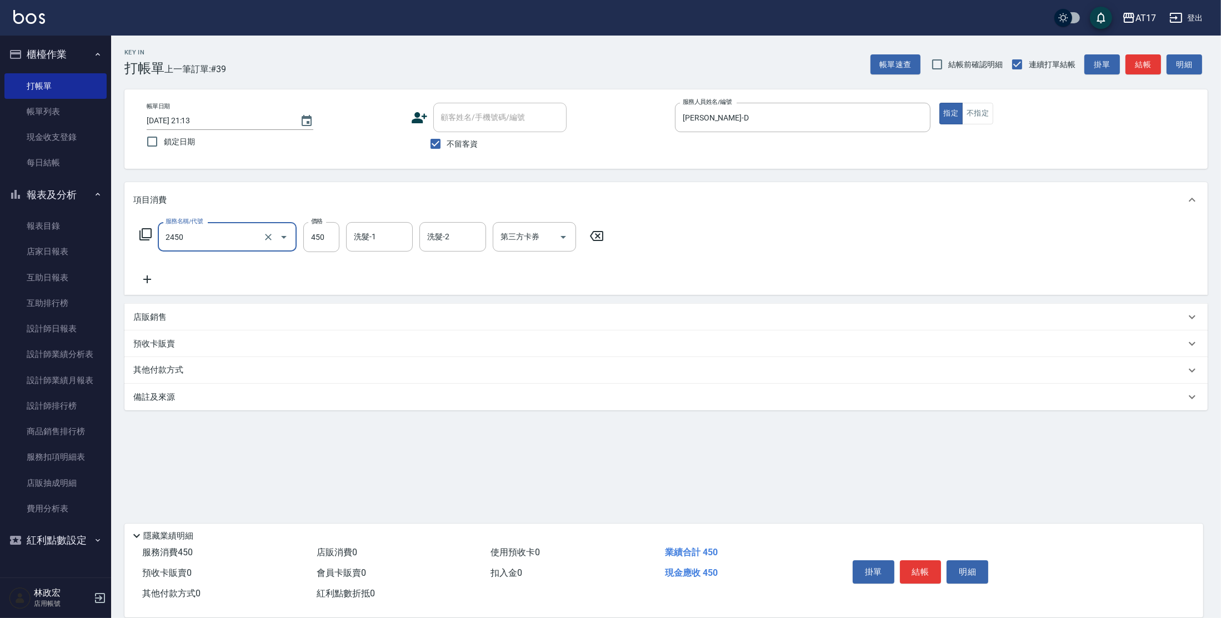
type input "C剪髮套餐(2450)"
type input "[PERSON_NAME]-27"
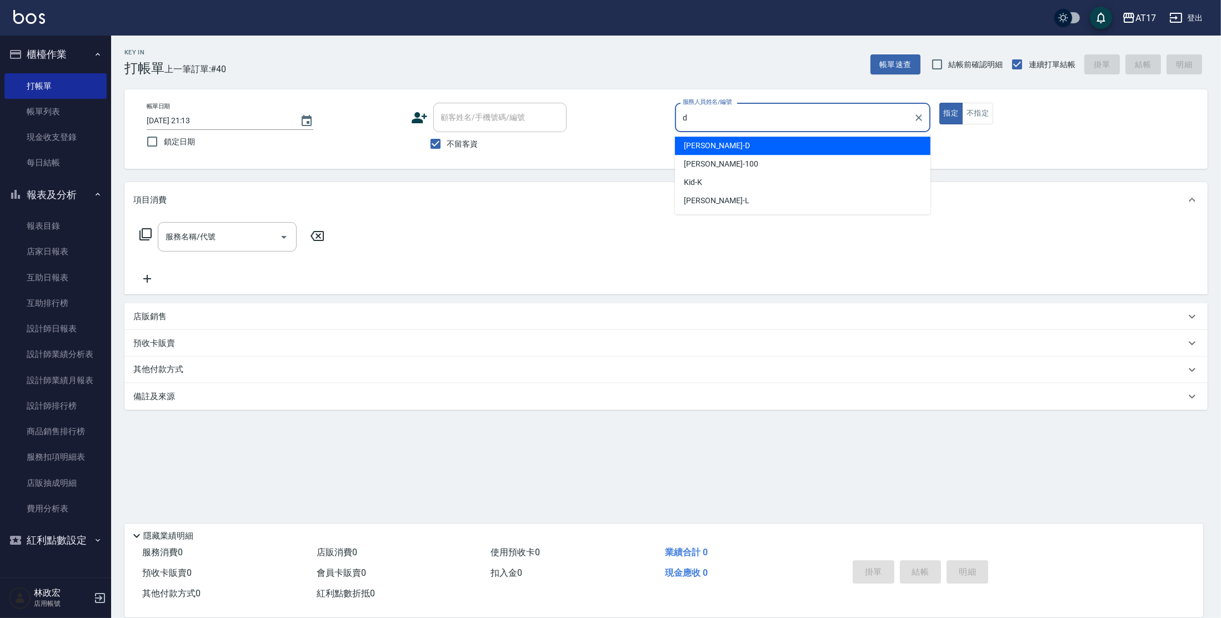
type input "[PERSON_NAME]-D"
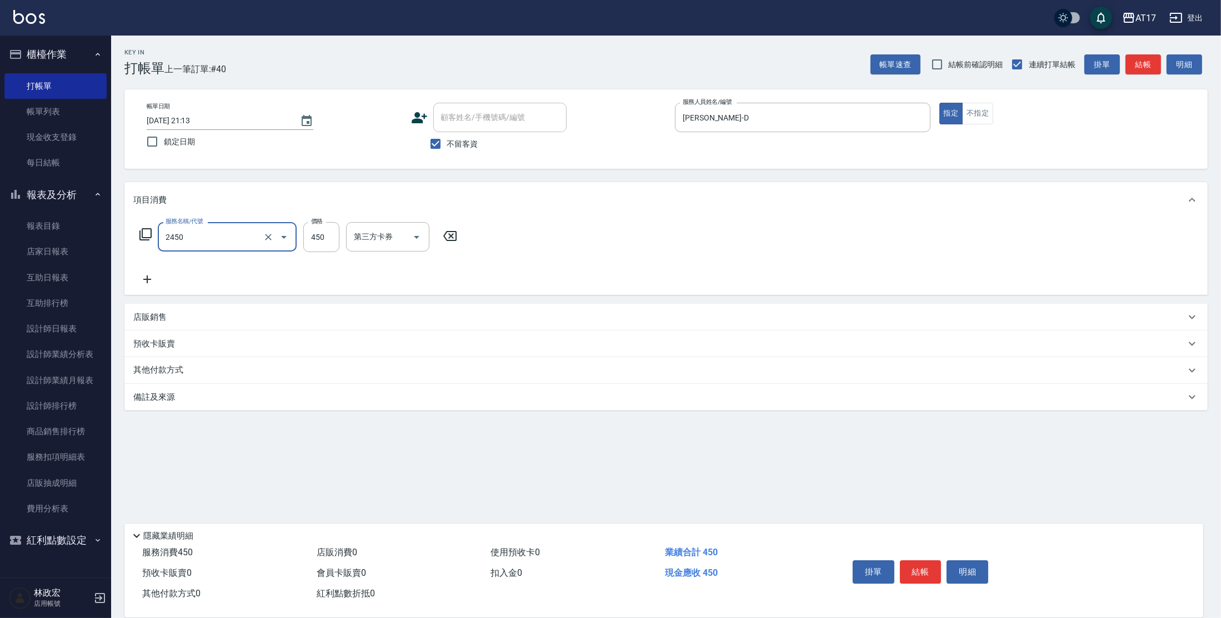
type input "C剪髮套餐(2450)"
type input "[PERSON_NAME]-27"
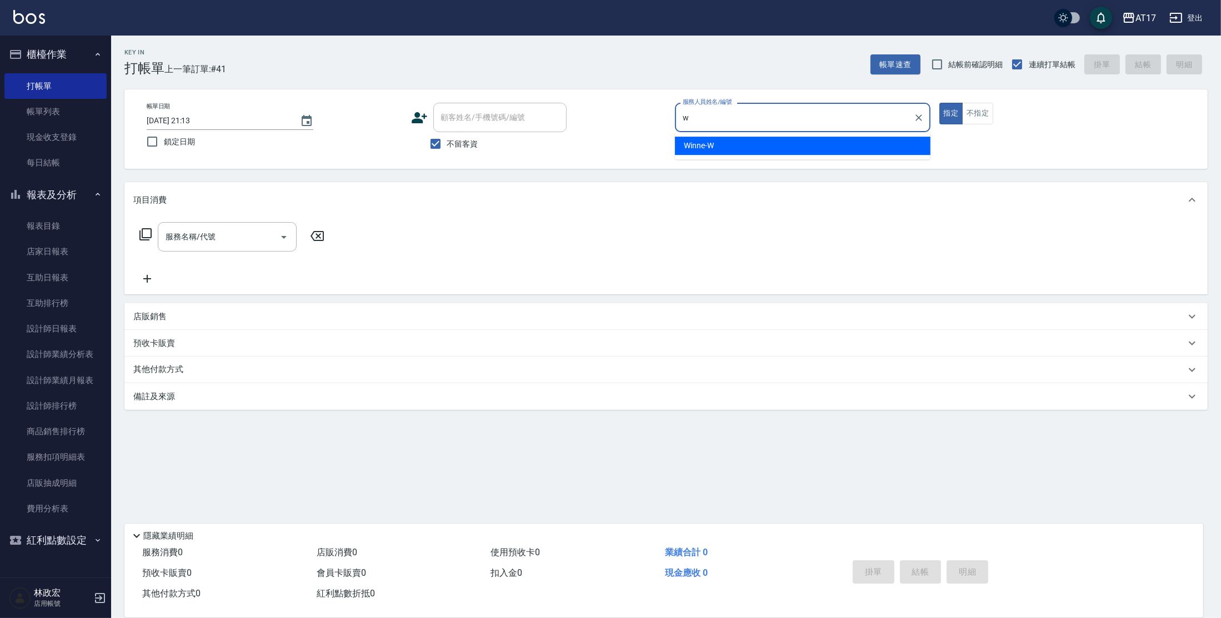
type input "Winne-W"
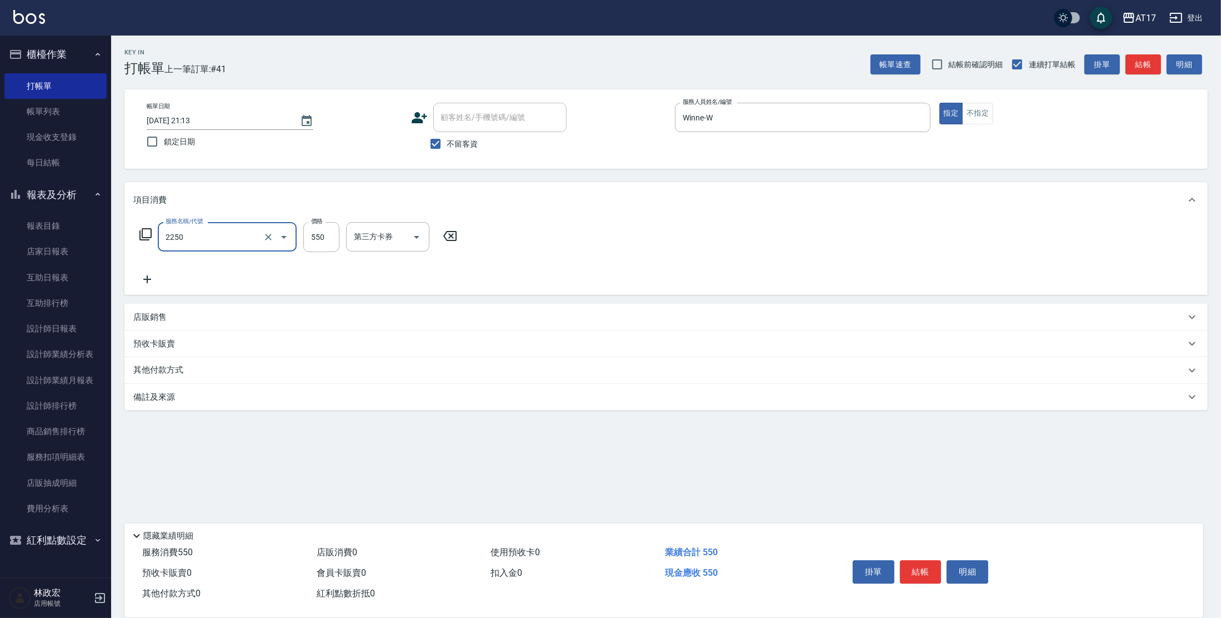
type input "B剪髮套餐(2250)"
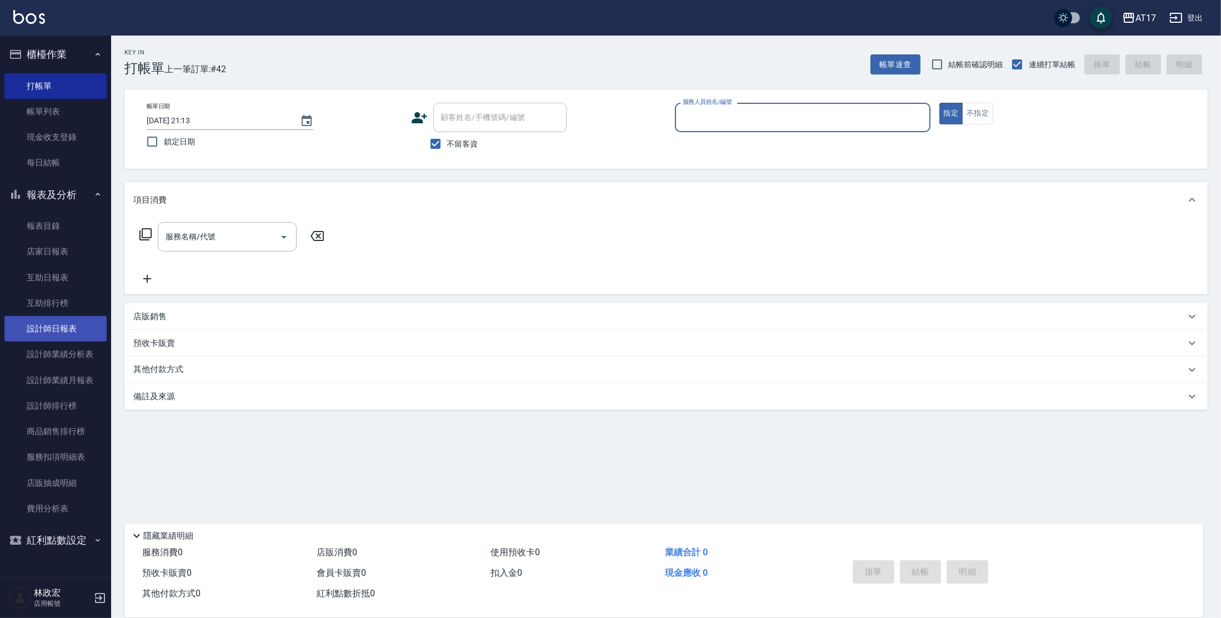
click at [39, 322] on link "設計師日報表" at bounding box center [55, 329] width 102 height 26
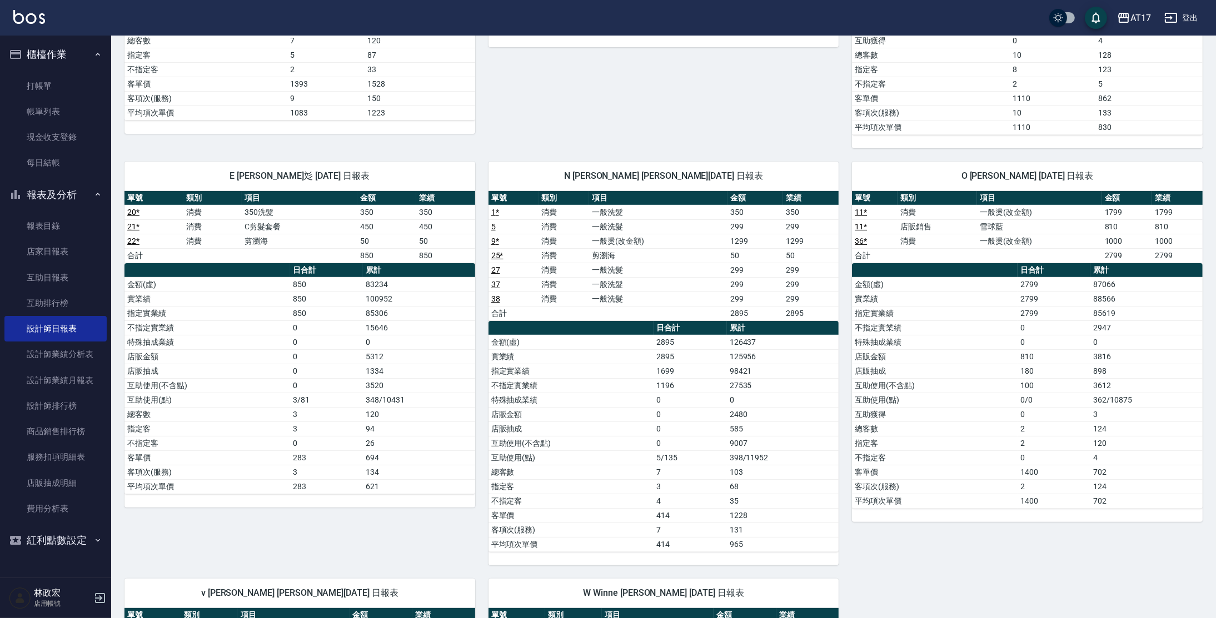
scroll to position [464, 0]
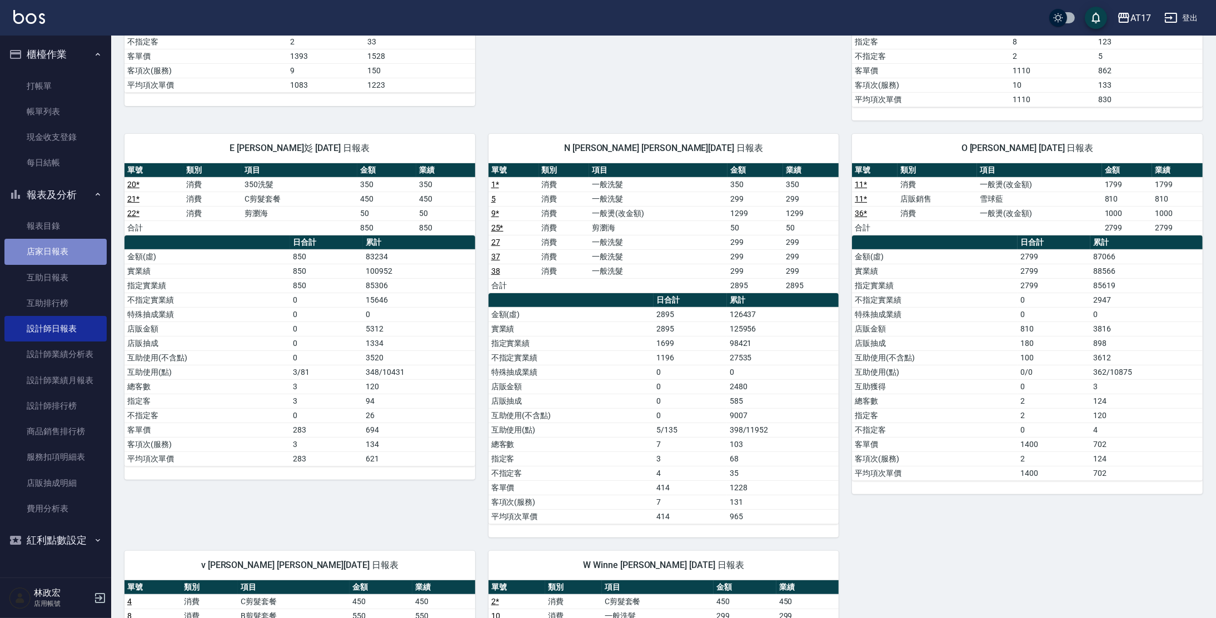
click at [44, 248] on link "店家日報表" at bounding box center [55, 252] width 102 height 26
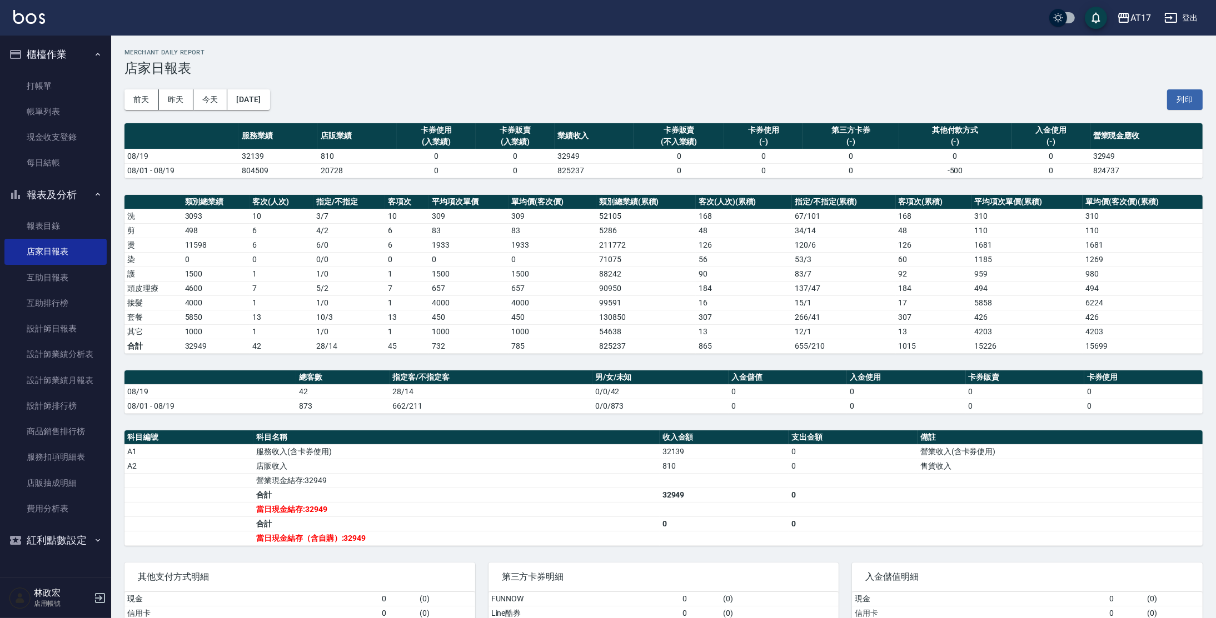
scroll to position [84, 0]
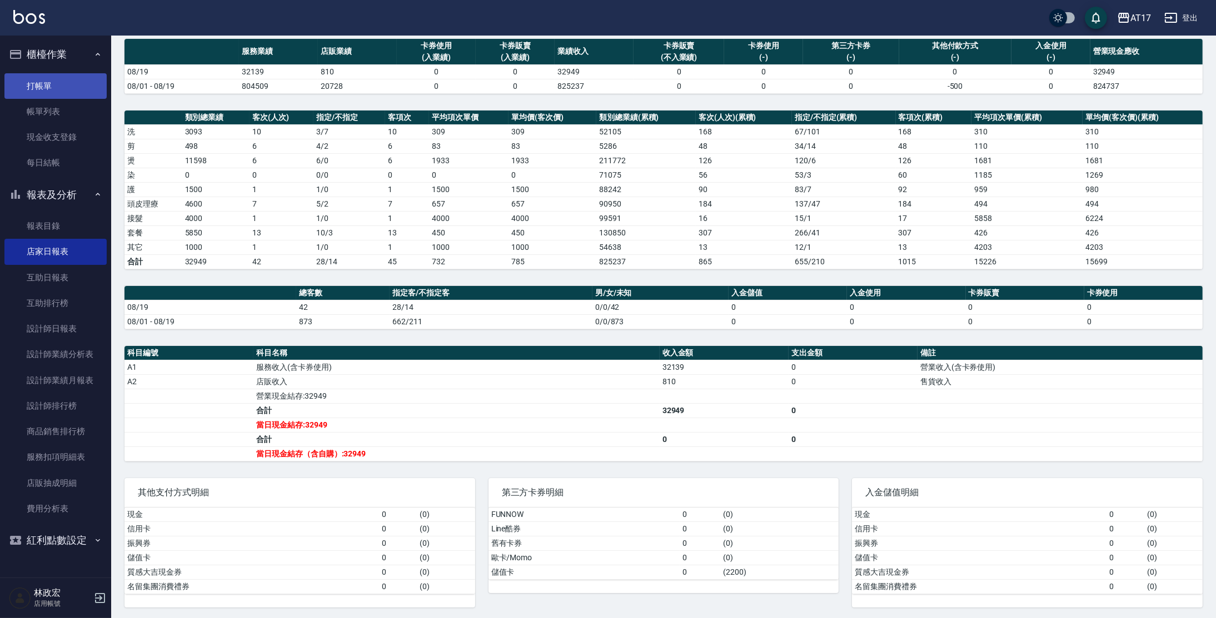
drag, startPoint x: 51, startPoint y: 83, endPoint x: 86, endPoint y: 46, distance: 50.7
click at [52, 83] on link "打帳單" at bounding box center [55, 86] width 102 height 26
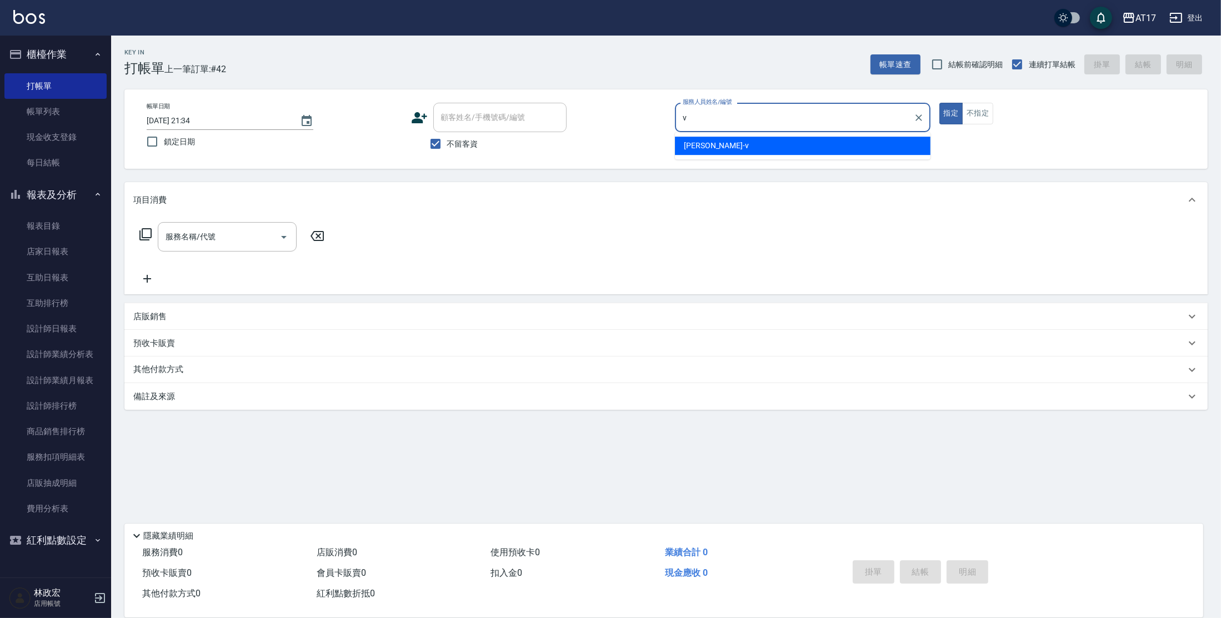
type input "[PERSON_NAME]-v"
type button "true"
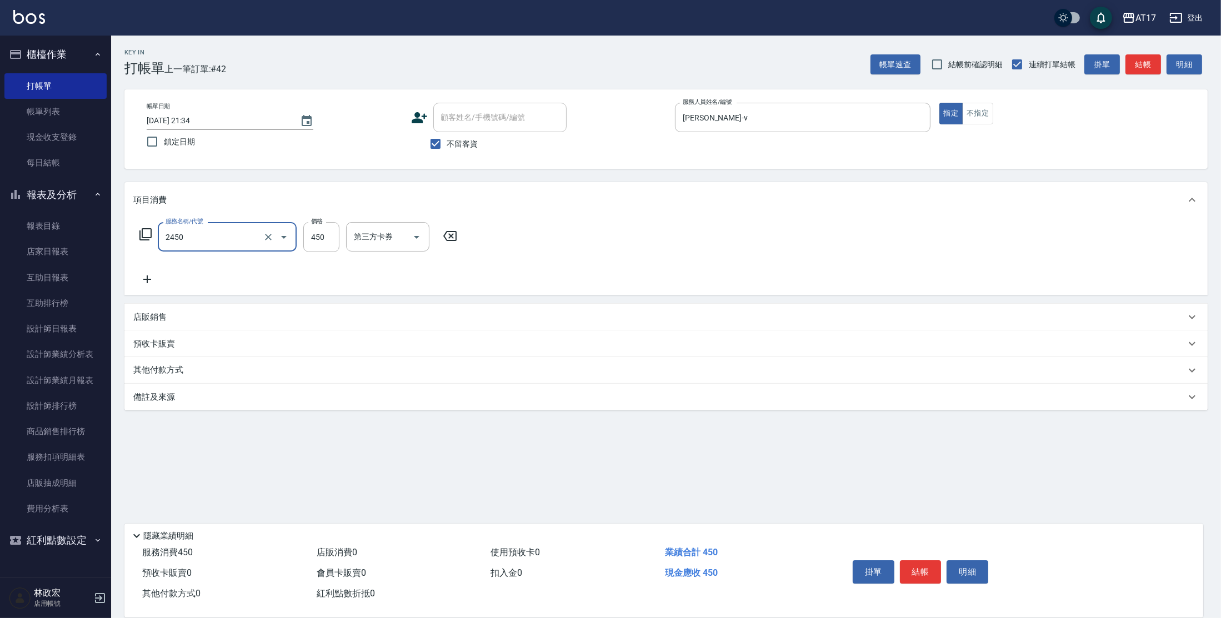
type input "C剪髮套餐(2450)"
type input "欣麗-77"
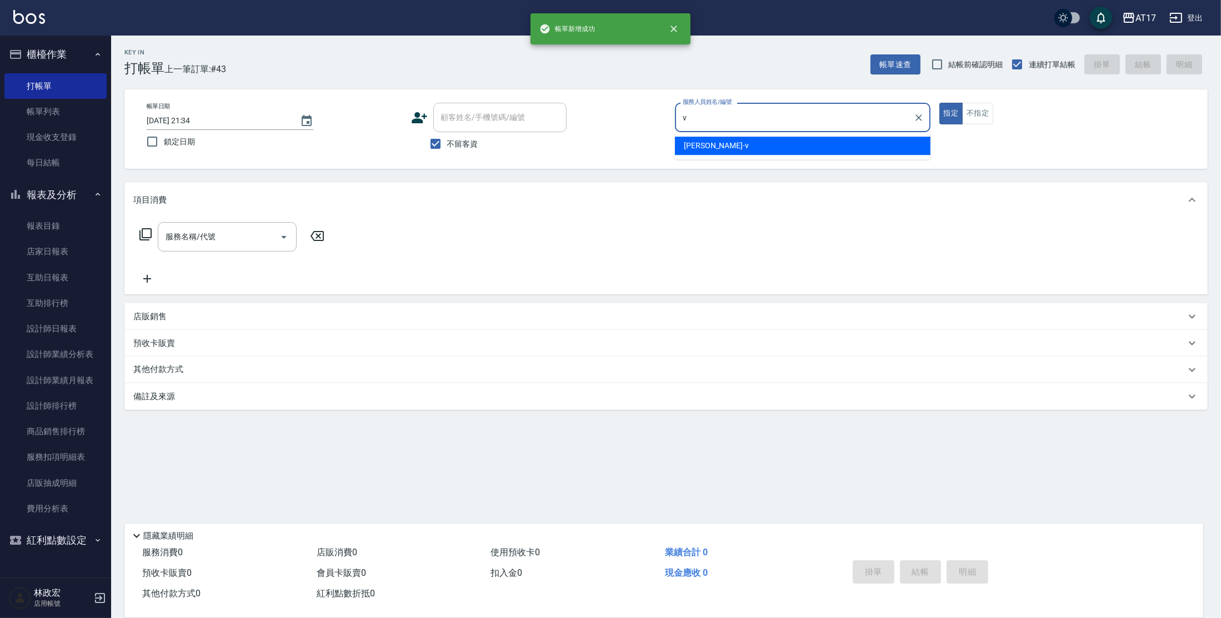
type input "[PERSON_NAME]-v"
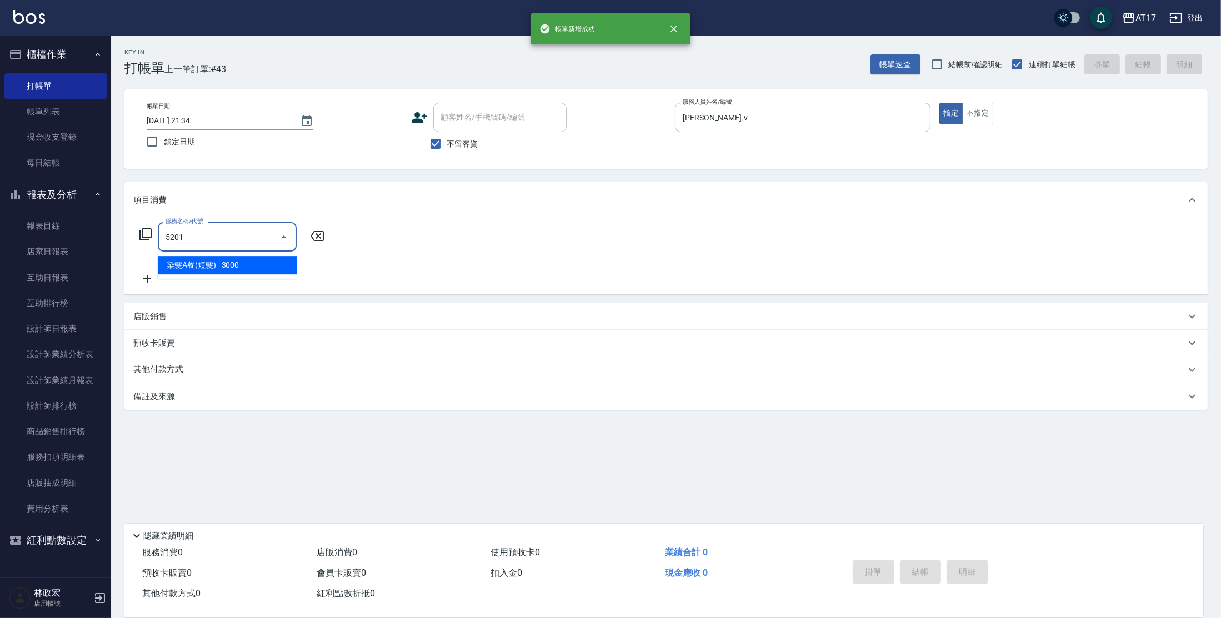
type input "染髮A餐(短髮)(5201)"
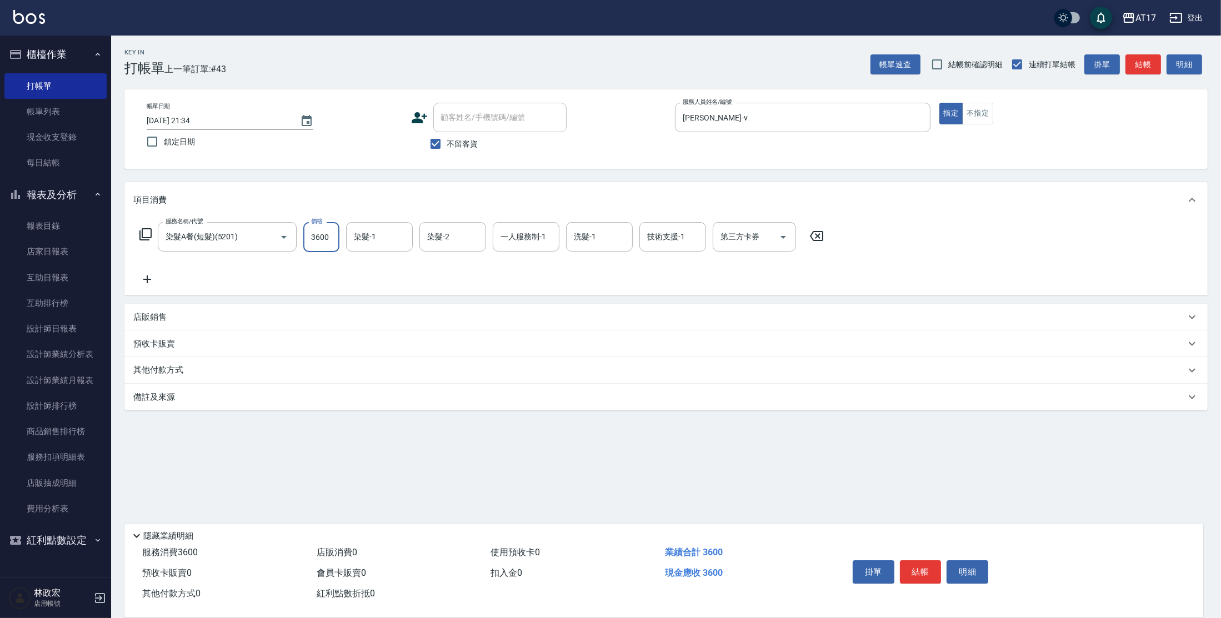
type input "3600"
type input "欣麗-77"
type input "[PERSON_NAME]-v"
type input "欣麗-77"
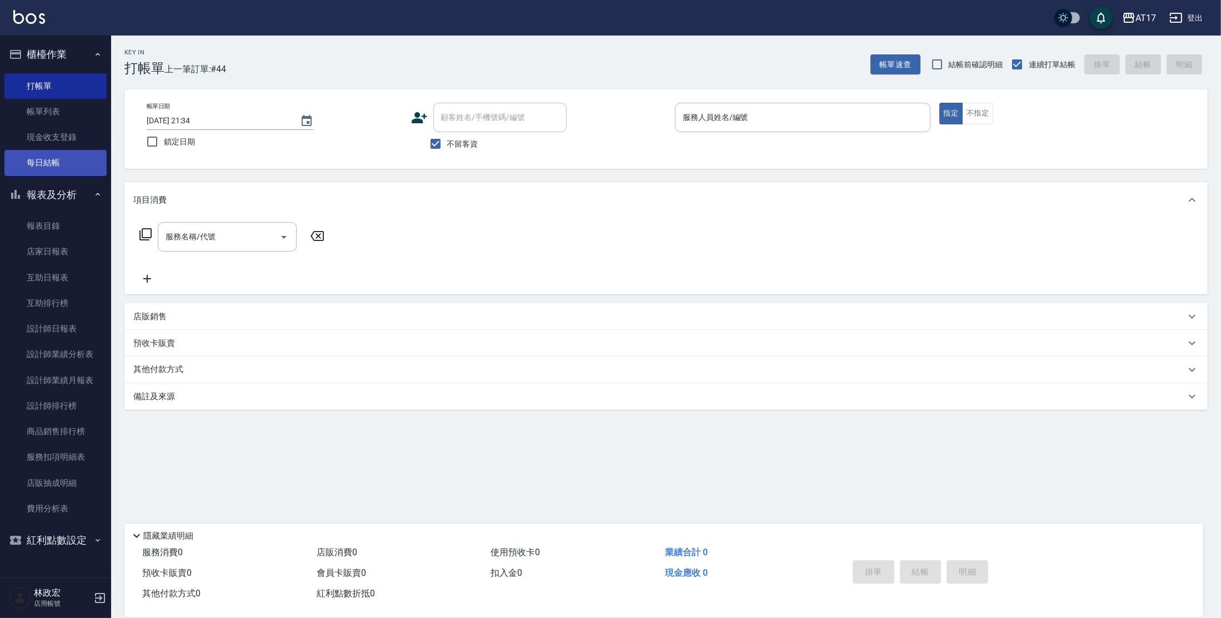
click at [68, 156] on link "每日結帳" at bounding box center [55, 163] width 102 height 26
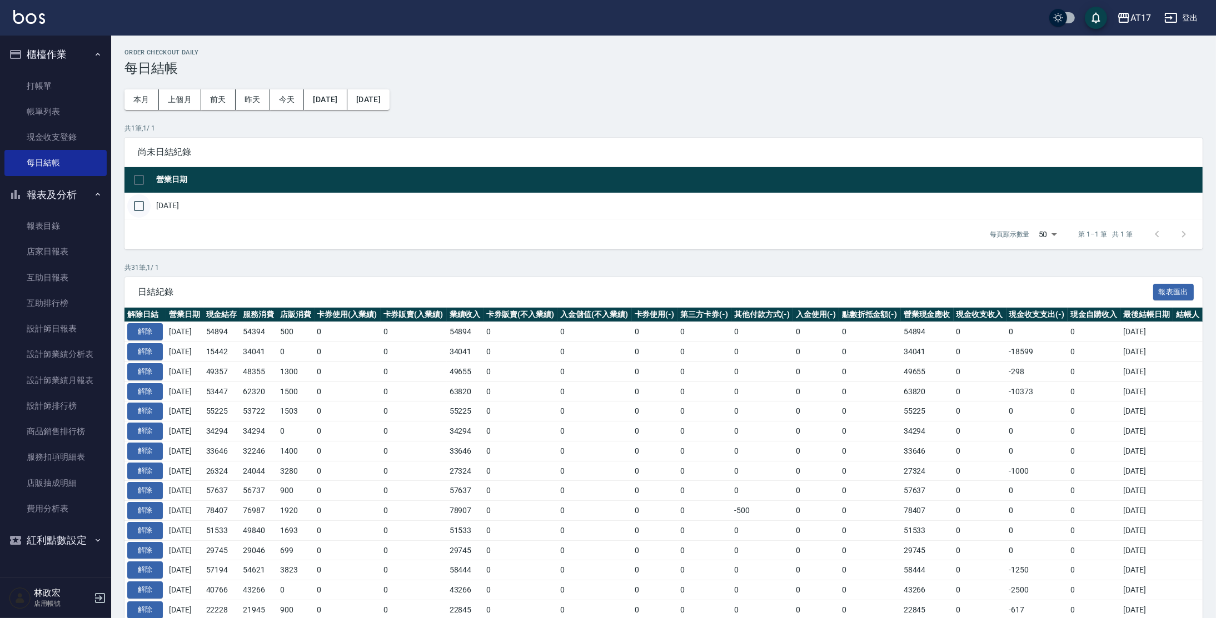
click at [143, 211] on input "checkbox" at bounding box center [138, 205] width 23 height 23
checkbox input "true"
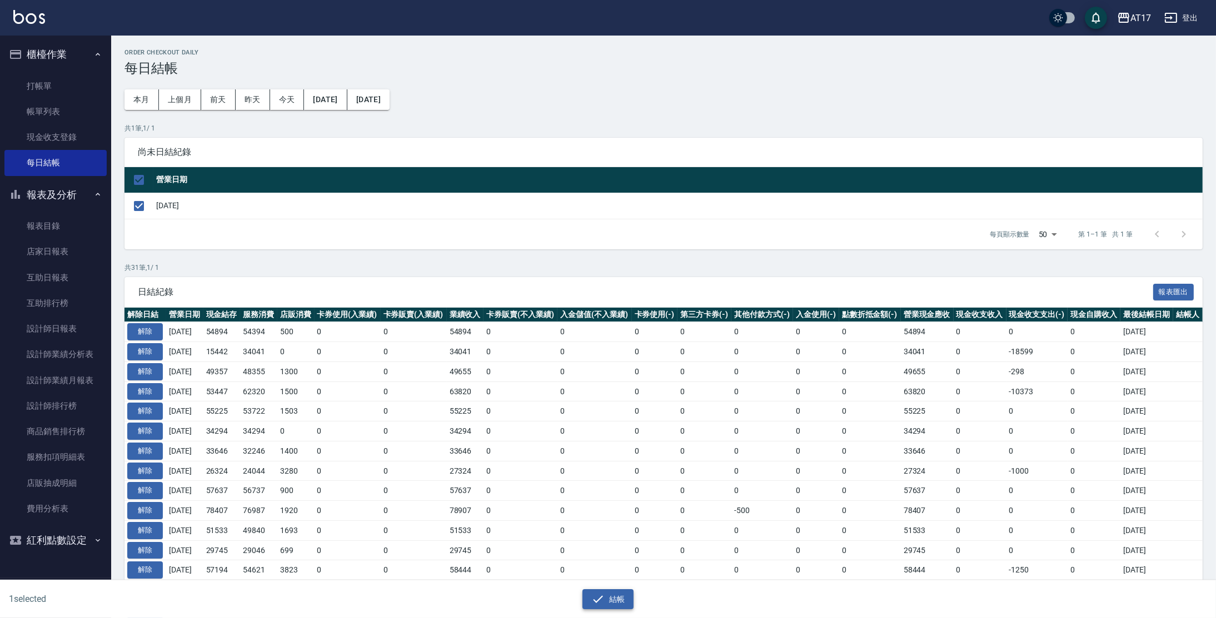
click at [604, 597] on icon "button" at bounding box center [597, 599] width 13 height 13
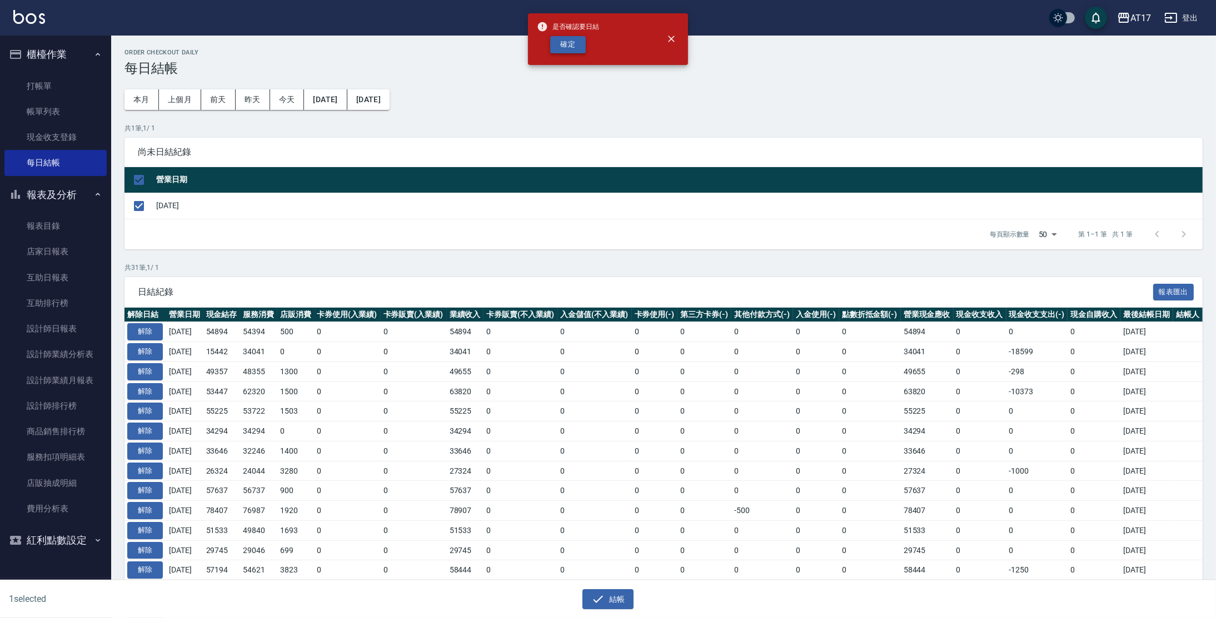
click at [550, 47] on button "確定" at bounding box center [568, 44] width 36 height 17
checkbox input "false"
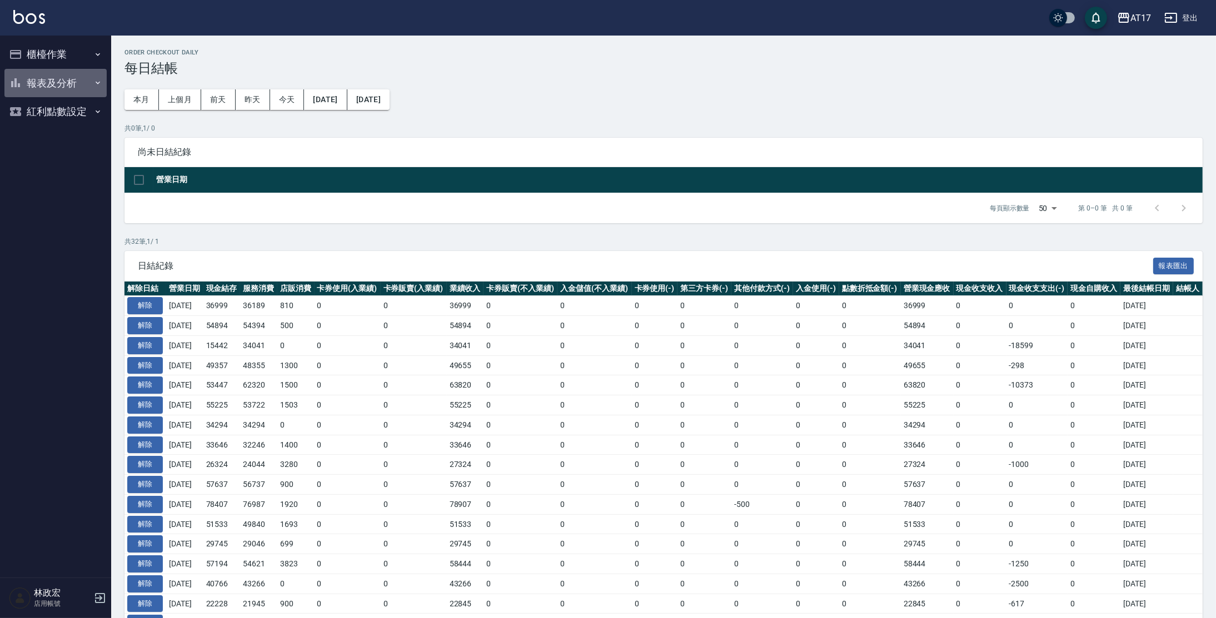
click at [32, 87] on button "報表及分析" at bounding box center [55, 83] width 102 height 29
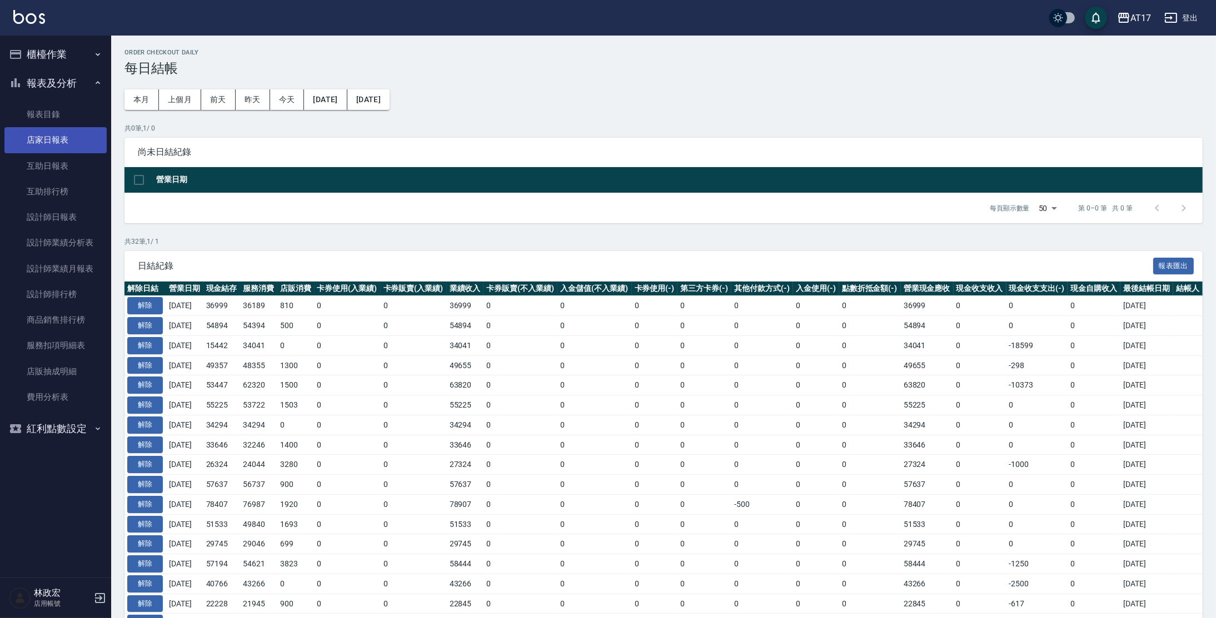
click at [57, 136] on link "店家日報表" at bounding box center [55, 140] width 102 height 26
